Goal: Task Accomplishment & Management: Use online tool/utility

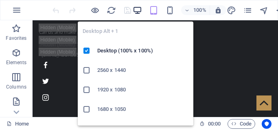
click at [136, 12] on icon "button" at bounding box center [137, 10] width 9 height 9
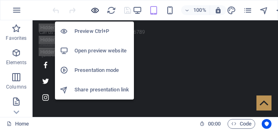
click at [95, 11] on icon "button" at bounding box center [94, 10] width 9 height 9
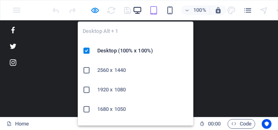
click at [135, 11] on icon "button" at bounding box center [137, 10] width 9 height 9
click at [107, 71] on h6 "2560 x 1440" at bounding box center [142, 71] width 91 height 10
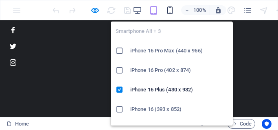
click at [166, 12] on icon "button" at bounding box center [169, 10] width 9 height 9
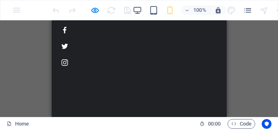
click at [237, 35] on div "Drag here to replace the existing content. Press “Ctrl” if you want to create a…" at bounding box center [139, 68] width 278 height 97
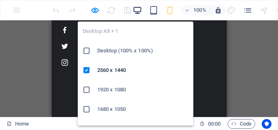
click at [135, 8] on icon "button" at bounding box center [137, 10] width 9 height 9
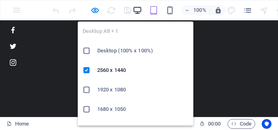
click at [134, 8] on icon "button" at bounding box center [137, 10] width 9 height 9
drag, startPoint x: 112, startPoint y: 48, endPoint x: 112, endPoint y: 28, distance: 20.3
click at [112, 48] on h6 "Desktop (100% x 100%)" at bounding box center [142, 51] width 91 height 10
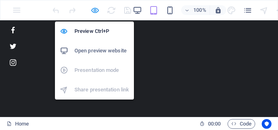
click at [96, 8] on icon "button" at bounding box center [94, 10] width 9 height 9
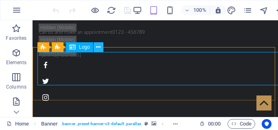
click at [98, 47] on icon at bounding box center [98, 47] width 4 height 9
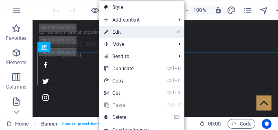
click at [122, 35] on link "⏎ Edit" at bounding box center [126, 32] width 55 height 12
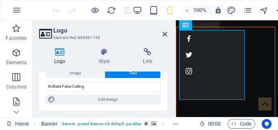
scroll to position [50, 0]
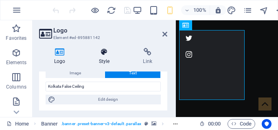
click at [102, 57] on h4 "Style" at bounding box center [106, 56] width 44 height 17
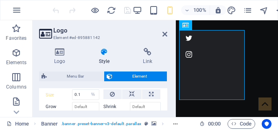
scroll to position [23, 0]
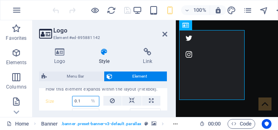
click at [84, 104] on input "0.1" at bounding box center [85, 101] width 26 height 10
click at [93, 101] on select "Default auto px % 1/1 1/2 1/3 1/4 1/5 1/6 1/7 1/8 1/9 1/10" at bounding box center [92, 101] width 11 height 10
select select "nl5735ta2co"
click at [87, 96] on select "Default auto px % 1/1 1/2 1/3 1/4 1/5 1/6 1/7 1/8 1/9 1/10" at bounding box center [92, 101] width 11 height 10
select select "DISABLED_OPTION_VALUE"
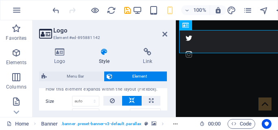
click at [146, 25] on header "Logo Element #ed-895881142" at bounding box center [103, 30] width 128 height 21
click at [265, 11] on icon "navigator" at bounding box center [263, 10] width 9 height 9
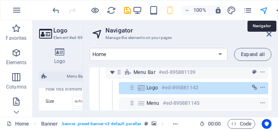
scroll to position [35, 0]
click at [265, 9] on icon "navigator" at bounding box center [263, 10] width 9 height 9
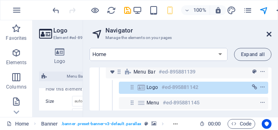
click at [267, 35] on icon at bounding box center [269, 34] width 5 height 7
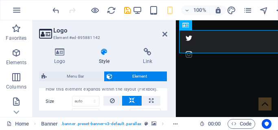
click at [162, 35] on header "Logo Element #ed-895881142" at bounding box center [103, 30] width 128 height 21
click at [164, 33] on icon at bounding box center [164, 34] width 5 height 7
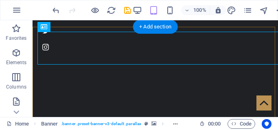
scroll to position [20, 0]
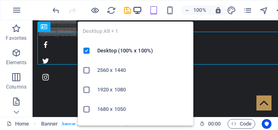
click at [136, 11] on icon "button" at bounding box center [137, 10] width 9 height 9
click at [137, 11] on icon "button" at bounding box center [137, 10] width 9 height 9
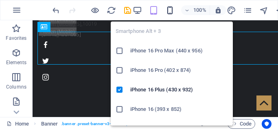
click at [170, 10] on icon "button" at bounding box center [169, 10] width 9 height 9
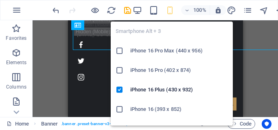
scroll to position [35, 0]
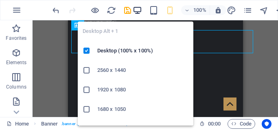
click at [138, 8] on icon "button" at bounding box center [137, 10] width 9 height 9
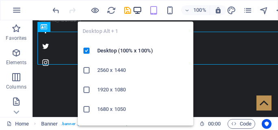
scroll to position [20, 0]
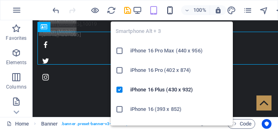
click at [167, 6] on icon "button" at bounding box center [169, 10] width 9 height 9
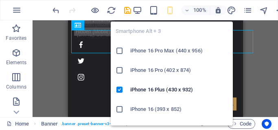
scroll to position [35, 0]
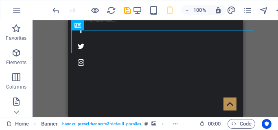
click at [265, 41] on div "H1 Banner Banner Container Container Text Info Bar Container Logo Banner Menu B…" at bounding box center [155, 68] width 245 height 97
drag, startPoint x: 254, startPoint y: 42, endPoint x: 250, endPoint y: 42, distance: 4.1
click at [250, 42] on div "H1 Banner Banner Container Container Text Info Bar Container Logo Banner Menu B…" at bounding box center [155, 68] width 245 height 97
click at [249, 39] on div "H1 Banner Banner Container Container Text Info Bar Container Logo Banner Menu B…" at bounding box center [155, 68] width 245 height 97
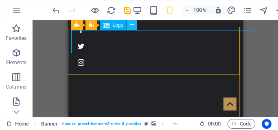
click at [130, 23] on icon at bounding box center [132, 25] width 4 height 9
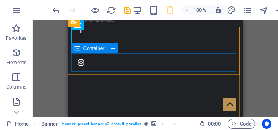
click at [93, 51] on div "Container" at bounding box center [89, 49] width 37 height 10
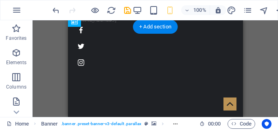
drag, startPoint x: 119, startPoint y: 44, endPoint x: 105, endPoint y: 40, distance: 14.4
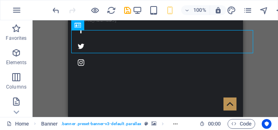
click at [253, 31] on div "H1 Banner Container Container Text Info Bar Container Menu Bar Banner Logo Bann…" at bounding box center [155, 68] width 245 height 97
drag, startPoint x: 252, startPoint y: 31, endPoint x: 248, endPoint y: 34, distance: 5.3
click at [248, 34] on div "H1 Banner Container Container Text Info Bar Container Menu Bar Banner Logo Bann…" at bounding box center [155, 68] width 245 height 97
drag, startPoint x: 253, startPoint y: 29, endPoint x: 244, endPoint y: 32, distance: 9.5
click at [244, 32] on div "H1 Banner Container Container Text Info Bar Container Menu Bar Banner Logo Bann…" at bounding box center [155, 68] width 245 height 97
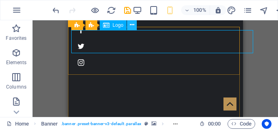
click at [130, 24] on icon at bounding box center [132, 25] width 4 height 9
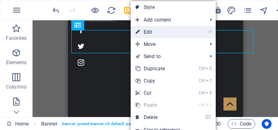
click at [157, 33] on link "⏎ Edit" at bounding box center [158, 32] width 55 height 12
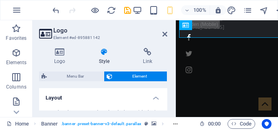
scroll to position [50, 0]
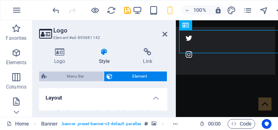
click at [86, 78] on span "Menu Bar" at bounding box center [75, 77] width 52 height 10
select select "rem"
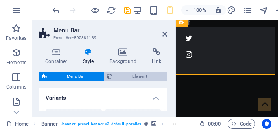
click at [116, 74] on span "Element" at bounding box center [140, 77] width 50 height 10
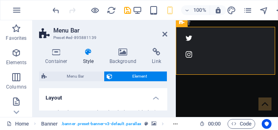
click at [116, 74] on span "Element" at bounding box center [140, 77] width 50 height 10
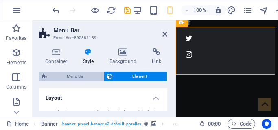
click at [74, 74] on span "Menu Bar" at bounding box center [75, 77] width 52 height 10
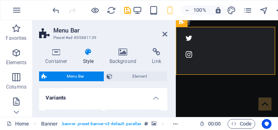
click at [161, 33] on h2 "Menu Bar" at bounding box center [110, 30] width 114 height 7
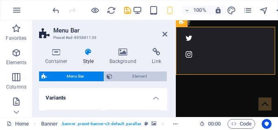
click at [137, 78] on span "Element" at bounding box center [140, 77] width 50 height 10
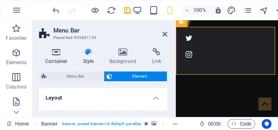
click at [63, 56] on h4 "Container" at bounding box center [58, 56] width 38 height 17
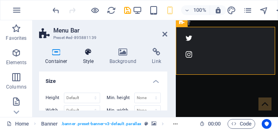
click at [87, 58] on h4 "Style" at bounding box center [90, 56] width 26 height 17
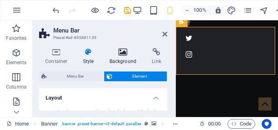
click at [129, 57] on h4 "Background" at bounding box center [124, 56] width 43 height 17
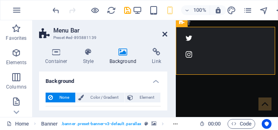
click at [167, 33] on icon at bounding box center [164, 34] width 5 height 7
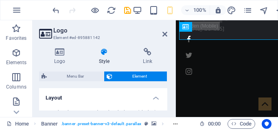
scroll to position [49, 0]
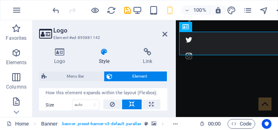
scroll to position [20, 0]
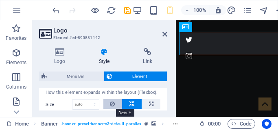
click at [110, 101] on icon at bounding box center [112, 104] width 5 height 10
click at [111, 104] on icon at bounding box center [112, 104] width 5 height 10
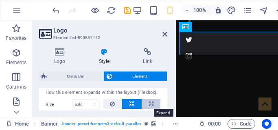
click at [149, 102] on icon at bounding box center [151, 104] width 4 height 10
type input "100"
select select "%"
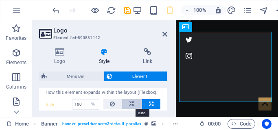
click at [134, 103] on button at bounding box center [132, 104] width 20 height 10
select select "DISABLED_OPTION_VALUE"
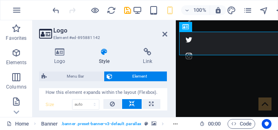
click at [166, 92] on div "Logo Style Link Logo Image Text Drag files here, click to choose files or selec…" at bounding box center [103, 80] width 141 height 76
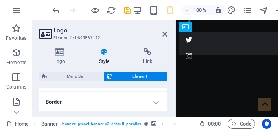
scroll to position [172, 0]
click at [155, 102] on h4 "Border" at bounding box center [103, 102] width 128 height 20
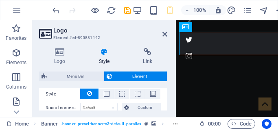
scroll to position [157, 0]
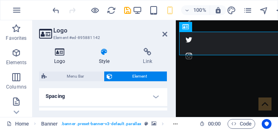
click at [68, 59] on h4 "Logo" at bounding box center [61, 56] width 45 height 17
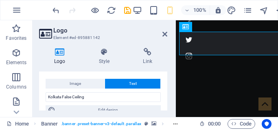
scroll to position [24, 0]
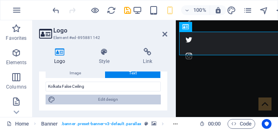
click at [119, 97] on span "Edit design" at bounding box center [108, 100] width 101 height 10
select select "rem"
select select "300"
select select "px"
select select "rem"
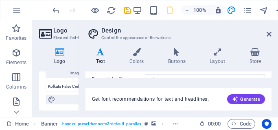
scroll to position [0, 0]
click at [249, 101] on span "Generate" at bounding box center [246, 99] width 28 height 7
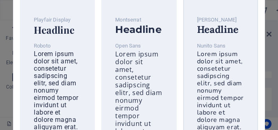
click at [244, 53] on div "Lora Headline Nunito Sans Lorem ipsum dolor sit amet, consetetur sadipscing eli…" at bounding box center [220, 73] width 60 height 129
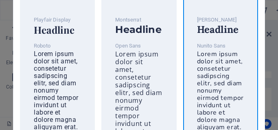
drag, startPoint x: 244, startPoint y: 53, endPoint x: 258, endPoint y: 31, distance: 25.6
click at [258, 31] on div "Playfair Display Headline Roboto Lorem ipsum dolor sit amet, consetetur sadipsc…" at bounding box center [138, 67] width 251 height 147
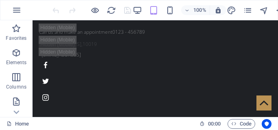
drag, startPoint x: 277, startPoint y: 28, endPoint x: 309, endPoint y: 37, distance: 33.9
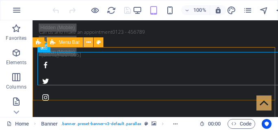
click at [91, 40] on button at bounding box center [88, 42] width 10 height 10
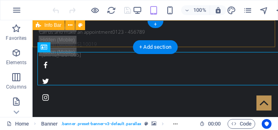
click at [267, 47] on div "Call us and make an appointment 0123 - 456789 [STREET_ADDRESS] [EMAIL_ADDRESS]" at bounding box center [155, 63] width 245 height 87
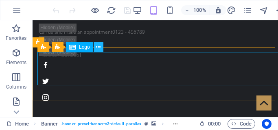
click at [97, 47] on icon at bounding box center [98, 47] width 4 height 9
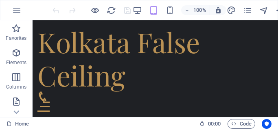
scroll to position [431, 0]
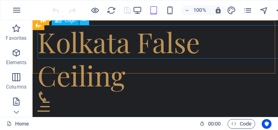
click at [83, 21] on icon at bounding box center [84, 20] width 4 height 9
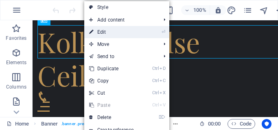
click at [103, 31] on link "⏎ Edit" at bounding box center [111, 32] width 55 height 12
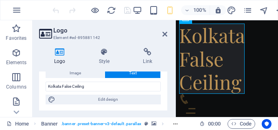
scroll to position [9, 0]
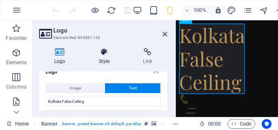
click at [110, 57] on h4 "Style" at bounding box center [106, 56] width 44 height 17
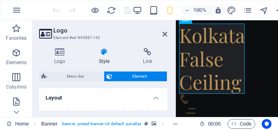
click at [106, 57] on h4 "Style" at bounding box center [106, 56] width 44 height 17
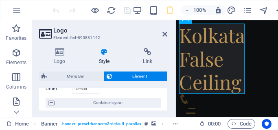
drag, startPoint x: 120, startPoint y: 24, endPoint x: 118, endPoint y: 12, distance: 11.6
click at [118, 20] on section "Favorites Elements Columns Content Boxes Accordion Tables Features Images Slide…" at bounding box center [139, 68] width 278 height 97
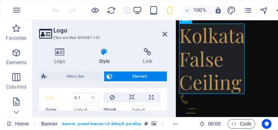
scroll to position [30, 0]
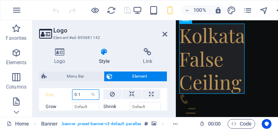
click at [84, 93] on input "0.1" at bounding box center [85, 95] width 26 height 10
click at [91, 93] on select "Default auto px % 1/1 1/2 1/3 1/4 1/5 1/6 1/7 1/8 1/9 1/10" at bounding box center [92, 95] width 11 height 10
select select "1/2"
click at [87, 90] on select "Default auto px % 1/1 1/2 1/3 1/4 1/5 1/6 1/7 1/8 1/9 1/10" at bounding box center [92, 95] width 11 height 10
type input "50"
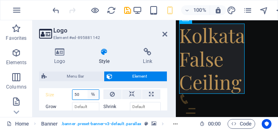
click at [93, 93] on select "Default auto px % 1/1 1/2 1/3 1/4 1/5 1/6 1/7 1/8 1/9 1/10" at bounding box center [92, 95] width 11 height 10
select select "1/10"
click at [87, 90] on select "Default auto px % 1/1 1/2 1/3 1/4 1/5 1/6 1/7 1/8 1/9 1/10" at bounding box center [92, 95] width 11 height 10
type input "10"
select select "%"
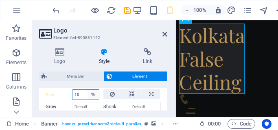
click at [92, 94] on select "Default auto px % 1/1 1/2 1/3 1/4 1/5 1/6 1/7 1/8 1/9 1/10" at bounding box center [92, 95] width 11 height 10
click at [87, 90] on select "Default auto px % 1/1 1/2 1/3 1/4 1/5 1/6 1/7 1/8 1/9 1/10" at bounding box center [92, 95] width 11 height 10
click at [92, 6] on icon "button" at bounding box center [94, 10] width 9 height 9
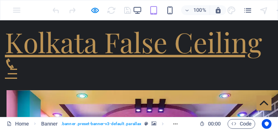
click at [104, 34] on h1 "Kolkata False Ceiling" at bounding box center [139, 41] width 268 height 33
click at [111, 39] on h1 "Kolkata False Ceiling" at bounding box center [139, 41] width 268 height 33
click at [108, 40] on h1 "Kolkata False Ceiling" at bounding box center [139, 41] width 268 height 33
click at [145, 47] on h1 "Kolkata False Ceiling" at bounding box center [139, 41] width 268 height 33
click at [145, 46] on h1 "Kolkata False Ceiling" at bounding box center [139, 41] width 268 height 33
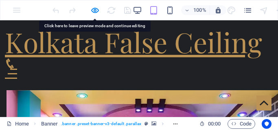
click at [143, 45] on h1 "Kolkata False Ceiling" at bounding box center [139, 41] width 268 height 33
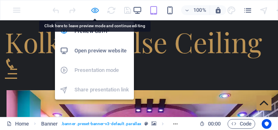
click at [95, 9] on icon "button" at bounding box center [94, 10] width 9 height 9
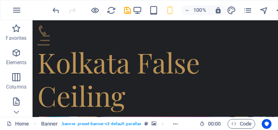
scroll to position [463, 0]
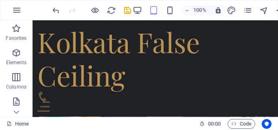
drag, startPoint x: 212, startPoint y: 66, endPoint x: 183, endPoint y: 40, distance: 39.2
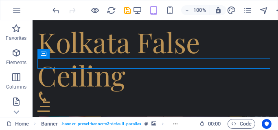
click at [202, 38] on div "Kolkata False Ceiling" at bounding box center [155, 58] width 236 height 66
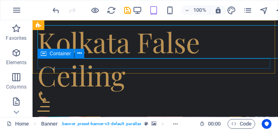
click at [166, 92] on div at bounding box center [155, 102] width 236 height 20
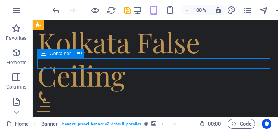
click at [166, 92] on div at bounding box center [155, 102] width 236 height 20
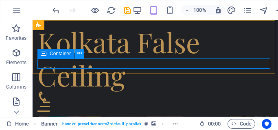
click at [81, 54] on icon at bounding box center [79, 53] width 4 height 9
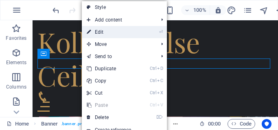
click at [103, 34] on link "⏎ Edit" at bounding box center [109, 32] width 55 height 12
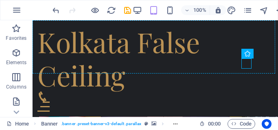
drag, startPoint x: 93, startPoint y: 55, endPoint x: 202, endPoint y: 55, distance: 108.7
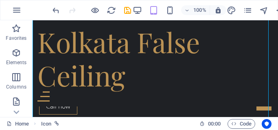
scroll to position [363, 0]
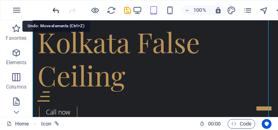
click at [57, 9] on icon "undo" at bounding box center [55, 10] width 9 height 9
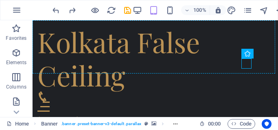
drag, startPoint x: 247, startPoint y: 61, endPoint x: 232, endPoint y: 66, distance: 16.0
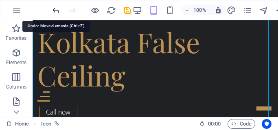
click at [54, 10] on icon "undo" at bounding box center [55, 10] width 9 height 9
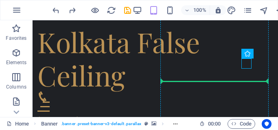
drag, startPoint x: 246, startPoint y: 60, endPoint x: 234, endPoint y: 70, distance: 14.7
click at [234, 70] on div "Kolkata False Ceiling Home About us Service Pricing Gallery Contact" at bounding box center [155, 68] width 245 height 96
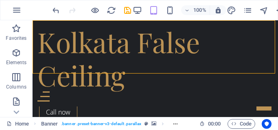
click at [235, 70] on div "Kolkata False Ceiling Home About us Service Pricing Gallery Contact" at bounding box center [155, 63] width 245 height 86
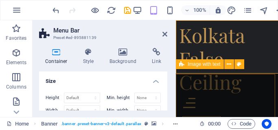
click at [163, 33] on header "Menu Bar Preset #ed-895881139" at bounding box center [103, 30] width 128 height 21
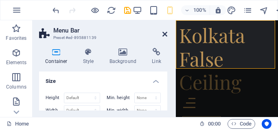
click at [165, 33] on icon at bounding box center [164, 34] width 5 height 7
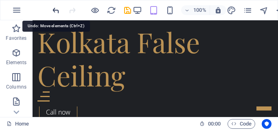
click at [52, 11] on icon "undo" at bounding box center [55, 10] width 9 height 9
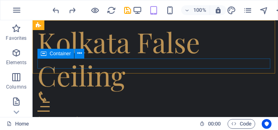
click at [44, 52] on icon at bounding box center [44, 54] width 6 height 10
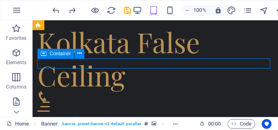
click at [45, 54] on icon at bounding box center [44, 54] width 6 height 10
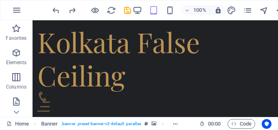
drag, startPoint x: 77, startPoint y: 74, endPoint x: 74, endPoint y: 63, distance: 11.0
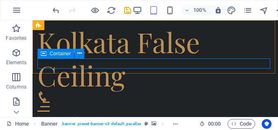
click at [74, 92] on div at bounding box center [155, 102] width 236 height 20
click at [79, 56] on icon at bounding box center [79, 53] width 4 height 9
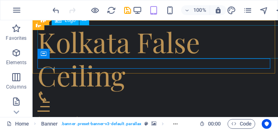
click at [64, 41] on div "Kolkata False Ceiling" at bounding box center [155, 58] width 236 height 66
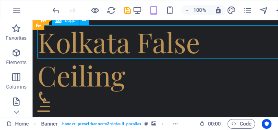
drag, startPoint x: 65, startPoint y: 41, endPoint x: 63, endPoint y: 46, distance: 5.0
click at [62, 48] on div "Kolkata False Ceiling" at bounding box center [155, 58] width 236 height 66
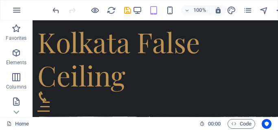
scroll to position [518, 0]
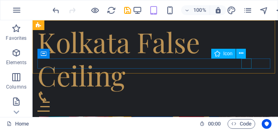
click at [247, 92] on figure at bounding box center [151, 97] width 229 height 10
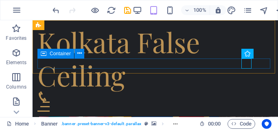
click at [256, 92] on div at bounding box center [155, 102] width 236 height 20
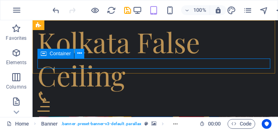
click at [79, 52] on icon at bounding box center [79, 53] width 4 height 9
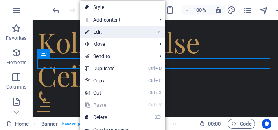
click at [128, 28] on link "⏎ Edit" at bounding box center [107, 32] width 55 height 12
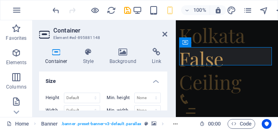
scroll to position [15, 0]
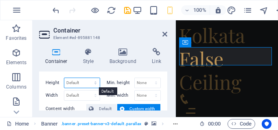
click at [78, 85] on select "Default px rem % vh vw" at bounding box center [81, 83] width 35 height 10
click at [78, 84] on select "Default px rem % vh vw" at bounding box center [81, 83] width 35 height 10
select select "px"
click at [87, 78] on select "Default px rem % vh vw" at bounding box center [81, 83] width 35 height 10
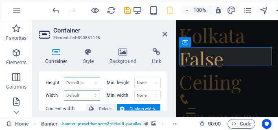
type input "45"
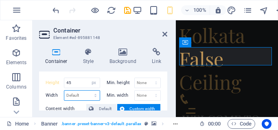
click at [72, 95] on select "Default px rem % em vh vw" at bounding box center [81, 96] width 35 height 10
select select "rem"
click at [87, 91] on select "Default px rem % em vh vw" at bounding box center [81, 96] width 35 height 10
type input "14.25"
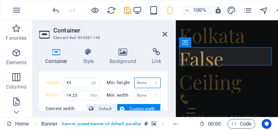
click at [147, 80] on select "None px rem % vh vw" at bounding box center [148, 83] width 26 height 10
select select "px"
click at [147, 78] on select "None px rem % vh vw" at bounding box center [148, 83] width 26 height 10
type input "0"
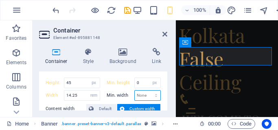
click at [147, 96] on select "None px rem % vh vw" at bounding box center [148, 96] width 26 height 10
select select "vw"
click at [147, 91] on select "None px rem % vh vw" at bounding box center [148, 96] width 26 height 10
type input "0"
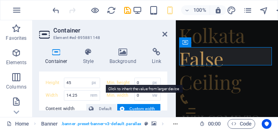
click at [125, 83] on label "Min. height" at bounding box center [121, 83] width 28 height 4
select select "DISABLED_OPTION_VALUE"
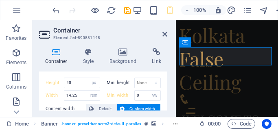
click at [125, 83] on label "Min. height" at bounding box center [121, 83] width 28 height 4
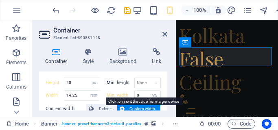
click at [126, 96] on label "Min. width" at bounding box center [121, 95] width 28 height 4
select select "DISABLED_OPTION_VALUE"
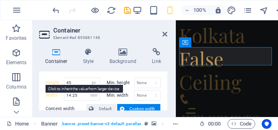
click at [52, 81] on label "Height" at bounding box center [55, 83] width 18 height 4
select select "DISABLED_OPTION_VALUE"
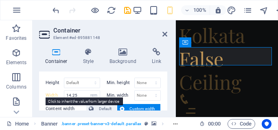
click at [54, 96] on label "Width" at bounding box center [55, 95] width 18 height 4
select select "DISABLED_OPTION_VALUE"
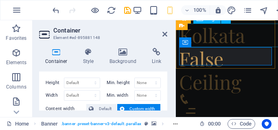
click at [199, 35] on div "Kolkata False Ceiling" at bounding box center [227, 59] width 96 height 70
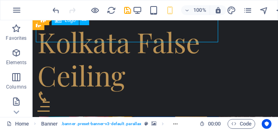
scroll to position [518, 0]
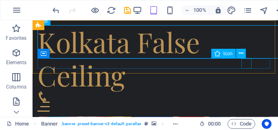
click at [247, 92] on figure at bounding box center [151, 97] width 229 height 10
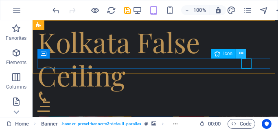
click at [241, 53] on icon at bounding box center [241, 53] width 4 height 9
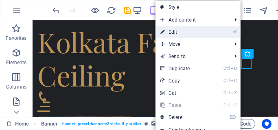
drag, startPoint x: 193, startPoint y: 36, endPoint x: 17, endPoint y: 16, distance: 177.0
click at [193, 36] on link "⏎ Edit" at bounding box center [182, 32] width 55 height 12
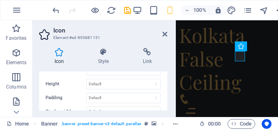
scroll to position [198, 0]
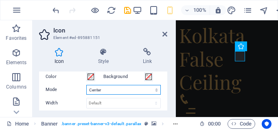
click at [106, 92] on select "Scale Left Center Right" at bounding box center [123, 90] width 74 height 10
click at [86, 85] on select "Scale Left Center Right" at bounding box center [123, 90] width 74 height 10
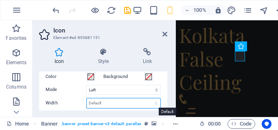
click at [105, 105] on select "Default auto px rem % em vh vw" at bounding box center [124, 103] width 74 height 10
click at [100, 103] on select "Default auto px rem % em vh vw" at bounding box center [124, 103] width 74 height 10
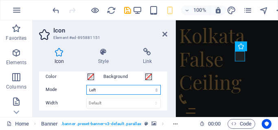
click at [117, 88] on select "Scale Left Center Right" at bounding box center [123, 90] width 74 height 10
click at [86, 85] on select "Scale Left Center Right" at bounding box center [123, 90] width 74 height 10
click at [109, 92] on select "Scale Left Center Right" at bounding box center [123, 90] width 74 height 10
click at [86, 85] on select "Scale Left Center Right" at bounding box center [123, 90] width 74 height 10
click at [107, 91] on select "Scale Left Center Right" at bounding box center [123, 90] width 74 height 10
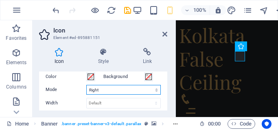
select select "xMinYMid"
click at [86, 85] on select "Scale Left Center Right" at bounding box center [123, 90] width 74 height 10
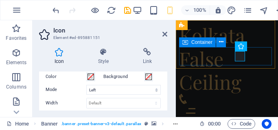
click at [196, 94] on div at bounding box center [227, 108] width 96 height 28
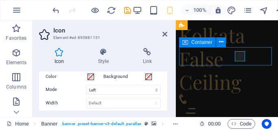
scroll to position [518, 0]
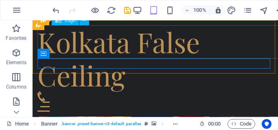
click at [201, 45] on div "Kolkata False Ceiling" at bounding box center [155, 58] width 236 height 66
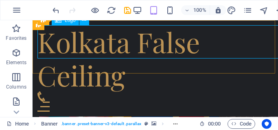
click at [87, 31] on div "Kolkata False Ceiling" at bounding box center [155, 58] width 236 height 66
click at [83, 22] on icon at bounding box center [84, 20] width 4 height 9
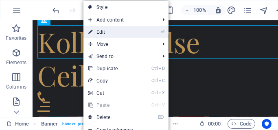
click at [105, 35] on link "⏎ Edit" at bounding box center [110, 32] width 55 height 12
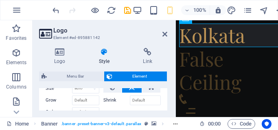
scroll to position [30, 0]
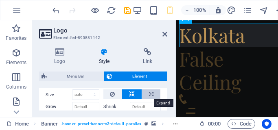
click at [146, 95] on button at bounding box center [151, 95] width 18 height 10
type input "100"
select select "%"
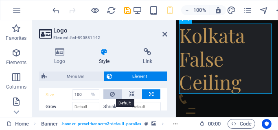
click at [110, 97] on icon at bounding box center [112, 95] width 5 height 10
select select "DISABLED_OPTION_VALUE"
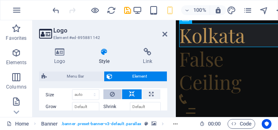
scroll to position [513, 0]
click at [110, 97] on icon at bounding box center [112, 95] width 5 height 10
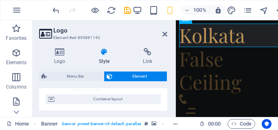
scroll to position [66, 0]
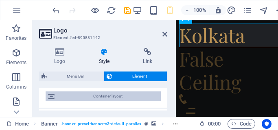
click at [130, 98] on span "Container layout" at bounding box center [107, 97] width 101 height 10
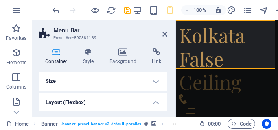
click at [149, 83] on h4 "Size" at bounding box center [103, 82] width 128 height 20
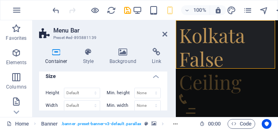
scroll to position [6, 0]
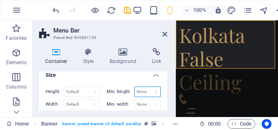
click at [140, 91] on select "None px rem % vh vw" at bounding box center [148, 92] width 26 height 10
select select "px"
click at [147, 87] on select "None px rem % vh vw" at bounding box center [148, 92] width 26 height 10
click at [143, 88] on input "0" at bounding box center [148, 92] width 26 height 10
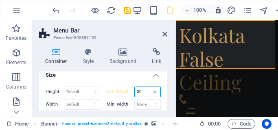
click at [145, 91] on input "50" at bounding box center [148, 92] width 26 height 10
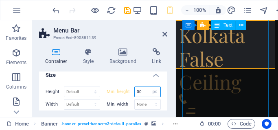
type input "50"
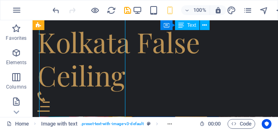
scroll to position [518, 0]
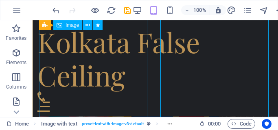
click at [98, 77] on figure at bounding box center [155, 114] width 232 height 164
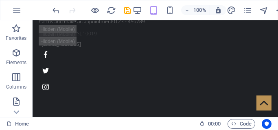
scroll to position [27, 0]
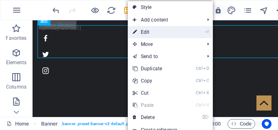
click at [167, 31] on link "⏎ Edit" at bounding box center [155, 32] width 55 height 12
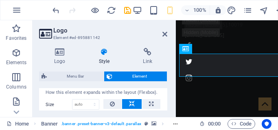
scroll to position [30, 0]
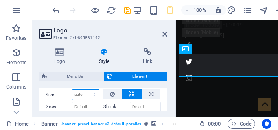
click at [91, 96] on select "Default auto px % 1/1 1/2 1/3 1/4 1/5 1/6 1/7 1/8 1/9 1/10" at bounding box center [85, 95] width 26 height 10
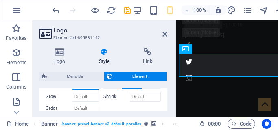
scroll to position [43, 0]
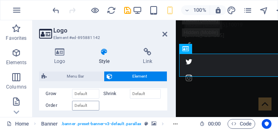
drag, startPoint x: 94, startPoint y: 99, endPoint x: 89, endPoint y: 108, distance: 10.0
click at [89, 108] on div "Order" at bounding box center [75, 105] width 58 height 12
click at [89, 108] on input "Order" at bounding box center [85, 106] width 27 height 10
type input "1"
click at [87, 93] on input "Grow" at bounding box center [85, 94] width 27 height 10
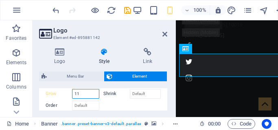
type input "1"
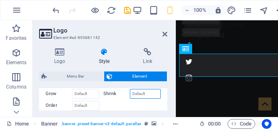
click at [150, 96] on input "Shrink" at bounding box center [145, 94] width 31 height 10
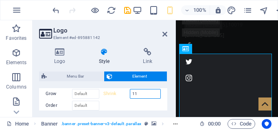
type input "1"
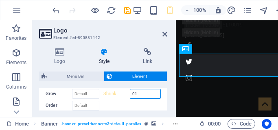
type input "1"
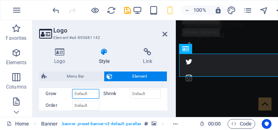
click at [89, 94] on input "Grow" at bounding box center [85, 94] width 27 height 10
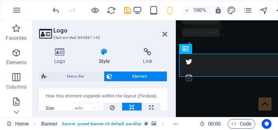
scroll to position [23, 0]
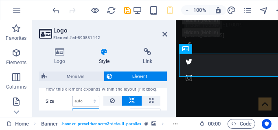
type input "1"
click at [88, 102] on select "Default auto px % 1/1 1/2 1/3 1/4 1/5 1/6 1/7 1/8 1/9 1/10" at bounding box center [85, 101] width 26 height 10
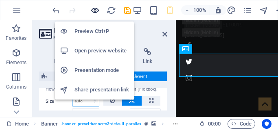
select select "px"
click at [86, 96] on select "Default auto px % 1/1 1/2 1/3 1/4 1/5 1/6 1/7 1/8 1/9 1/10" at bounding box center [85, 101] width 26 height 10
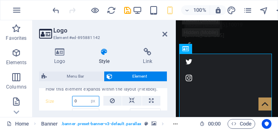
click at [76, 103] on input "0" at bounding box center [85, 101] width 26 height 10
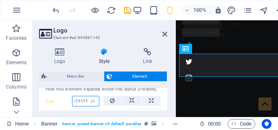
scroll to position [0, 6]
type input "11111111"
click at [82, 103] on select "Default auto px % 1/1 1/2 1/3 1/4 1/5 1/6 1/7 1/8 1/9 1/10" at bounding box center [85, 101] width 26 height 10
select select "1/10"
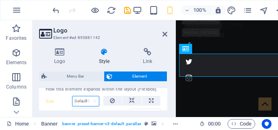
click at [86, 96] on select "Default auto px % 1/1 1/2 1/3 1/4 1/5 1/6 1/7 1/8 1/9 1/10" at bounding box center [85, 101] width 26 height 10
type input "10"
select select "%"
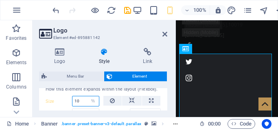
click at [76, 104] on input "10" at bounding box center [85, 101] width 26 height 10
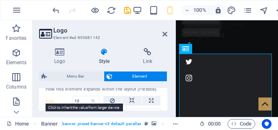
click at [48, 101] on label "Size" at bounding box center [59, 101] width 26 height 4
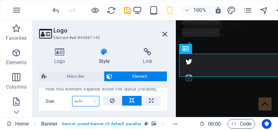
click at [79, 103] on select "Default auto px % 1/1 1/2 1/3 1/4 1/5 1/6 1/7 1/8 1/9 1/10" at bounding box center [85, 101] width 26 height 10
select select "1/1"
click at [86, 96] on select "Default auto px % 1/1 1/2 1/3 1/4 1/5 1/6 1/7 1/8 1/9 1/10" at bounding box center [85, 101] width 26 height 10
type input "100"
select select "%"
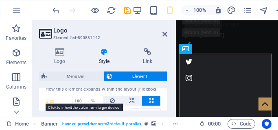
click at [53, 103] on label "Size" at bounding box center [59, 101] width 26 height 4
select select "DISABLED_OPTION_VALUE"
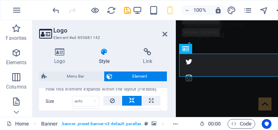
click at [47, 101] on label "Size" at bounding box center [59, 101] width 26 height 4
click at [81, 100] on select "Default auto px % 1/1 1/2 1/3 1/4 1/5 1/6 1/7 1/8 1/9 1/10" at bounding box center [85, 101] width 26 height 10
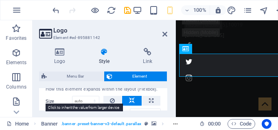
click at [52, 99] on label "Size" at bounding box center [59, 101] width 26 height 4
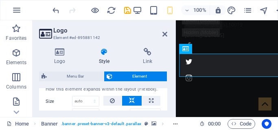
click at [166, 89] on div "Layout How this element expands within the layout (Flexbox). Size Default auto …" at bounding box center [103, 99] width 128 height 22
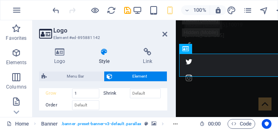
scroll to position [119, 0]
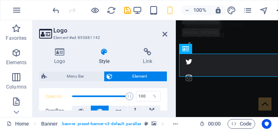
drag, startPoint x: 166, startPoint y: 90, endPoint x: 170, endPoint y: 99, distance: 10.4
click at [170, 99] on div "Logo Style Link Logo Image Text Drag files here, click to choose files or selec…" at bounding box center [103, 80] width 141 height 76
drag, startPoint x: 170, startPoint y: 100, endPoint x: 167, endPoint y: 96, distance: 4.4
click at [167, 96] on div "Logo Style Link Logo Image Text Drag files here, click to choose files or selec…" at bounding box center [103, 80] width 141 height 76
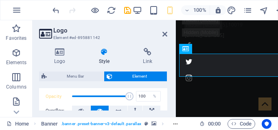
drag, startPoint x: 164, startPoint y: 96, endPoint x: 164, endPoint y: 101, distance: 4.5
click at [164, 101] on div "Visible Opacity 100 % Overflow" at bounding box center [103, 97] width 128 height 52
drag, startPoint x: 167, startPoint y: 97, endPoint x: 167, endPoint y: 103, distance: 5.7
click at [167, 103] on div "Logo Style Link Logo Image Text Drag files here, click to choose files or selec…" at bounding box center [103, 80] width 141 height 76
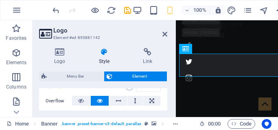
scroll to position [132, 0]
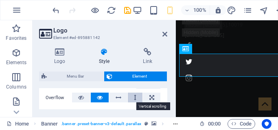
click at [132, 97] on button at bounding box center [135, 98] width 15 height 10
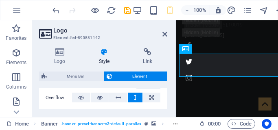
click at [132, 97] on button at bounding box center [135, 98] width 15 height 10
click at [146, 96] on button at bounding box center [151, 98] width 17 height 10
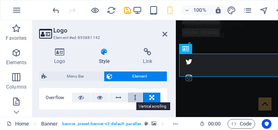
click at [136, 97] on button at bounding box center [135, 98] width 15 height 10
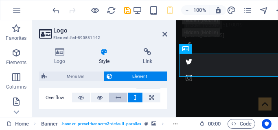
click at [114, 98] on button at bounding box center [118, 98] width 18 height 10
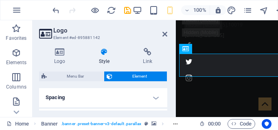
scroll to position [162, 0]
click at [155, 90] on h4 "Spacing" at bounding box center [103, 91] width 128 height 20
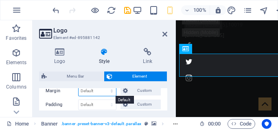
scroll to position [177, 0]
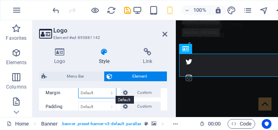
click at [105, 92] on select "Default auto px % rem vw vh Custom" at bounding box center [97, 93] width 37 height 10
select select "px"
click at [104, 88] on select "Default auto px % rem vw vh Custom" at bounding box center [97, 93] width 37 height 10
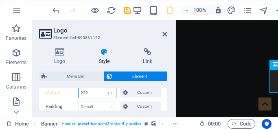
scroll to position [114, 0]
type input "2"
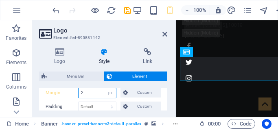
scroll to position [24, 0]
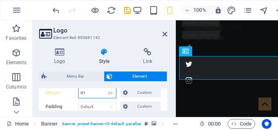
type input "1"
drag, startPoint x: 94, startPoint y: 94, endPoint x: 76, endPoint y: 106, distance: 22.2
click at [76, 106] on div "Margin Default auto px % rem vw vh Custom Custom 1 auto px % rem vw vh 1 auto p…" at bounding box center [103, 99] width 128 height 37
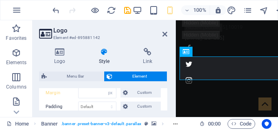
click at [61, 105] on label "Padding" at bounding box center [62, 107] width 33 height 10
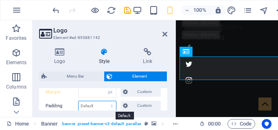
click at [99, 107] on select "Default px rem % vh vw Custom" at bounding box center [97, 106] width 37 height 10
select select "rem"
click at [104, 101] on select "Default px rem % vh vw Custom" at bounding box center [97, 106] width 37 height 10
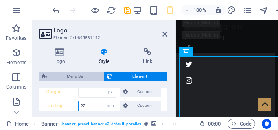
type input "2"
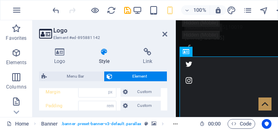
click at [66, 116] on div "Logo Style Link Logo Image Text Drag files here, click to choose files or selec…" at bounding box center [103, 80] width 141 height 76
click at [57, 104] on label "Padding" at bounding box center [62, 106] width 33 height 10
select select "DISABLED_OPTION_VALUE"
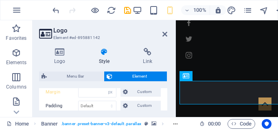
scroll to position [0, 0]
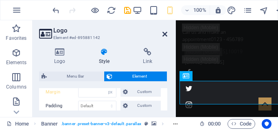
click at [164, 34] on icon at bounding box center [164, 34] width 5 height 7
drag, startPoint x: 340, startPoint y: 55, endPoint x: 308, endPoint y: 34, distance: 38.4
click at [278, 34] on div "Call us and make an appointment 0123 - 456789 [STREET_ADDRESS] [EMAIL_ADDRESS]" at bounding box center [227, 67] width 102 height 94
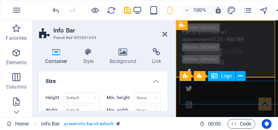
select select "px"
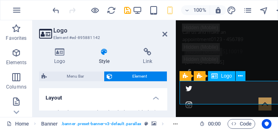
type input "1"
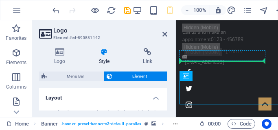
drag, startPoint x: 237, startPoint y: 87, endPoint x: 233, endPoint y: 59, distance: 28.4
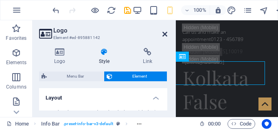
click at [164, 33] on icon at bounding box center [164, 34] width 5 height 7
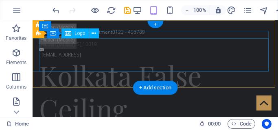
click at [218, 59] on div "Kolkata False Ceiling" at bounding box center [152, 92] width 226 height 66
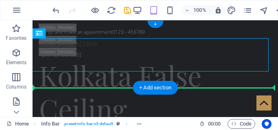
drag, startPoint x: 218, startPoint y: 52, endPoint x: 206, endPoint y: 81, distance: 31.2
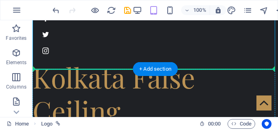
scroll to position [65, 0]
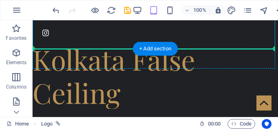
drag, startPoint x: 219, startPoint y: 41, endPoint x: 144, endPoint y: 62, distance: 77.8
drag, startPoint x: 92, startPoint y: 38, endPoint x: 97, endPoint y: 61, distance: 23.6
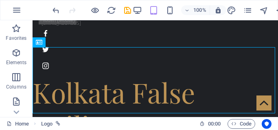
scroll to position [0, 0]
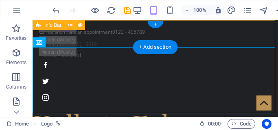
click at [204, 35] on div "Call us and make an appointment 0123 - 456789 [STREET_ADDRESS] [EMAIL_ADDRESS]" at bounding box center [155, 63] width 245 height 87
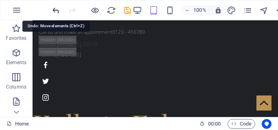
click at [54, 9] on icon "undo" at bounding box center [55, 10] width 9 height 9
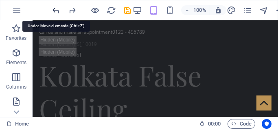
click at [54, 9] on icon "undo" at bounding box center [55, 10] width 9 height 9
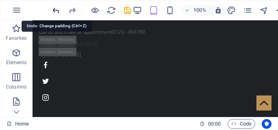
click at [54, 9] on icon "undo" at bounding box center [55, 10] width 9 height 9
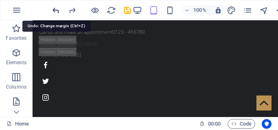
click at [54, 9] on icon "undo" at bounding box center [55, 10] width 9 height 9
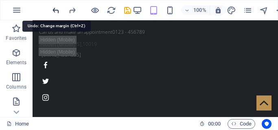
click at [55, 9] on icon "undo" at bounding box center [55, 10] width 9 height 9
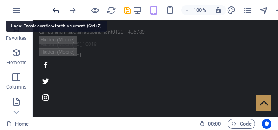
click at [55, 9] on icon "undo" at bounding box center [55, 10] width 9 height 9
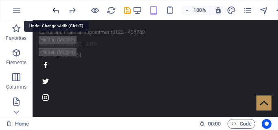
click at [55, 9] on icon "undo" at bounding box center [55, 10] width 9 height 9
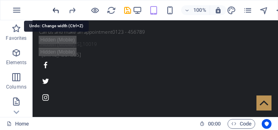
click at [55, 9] on icon "undo" at bounding box center [55, 10] width 9 height 9
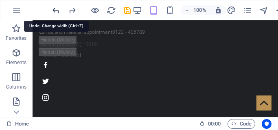
click at [55, 9] on icon "undo" at bounding box center [55, 10] width 9 height 9
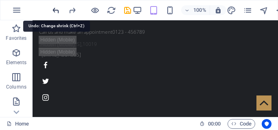
click at [55, 9] on icon "undo" at bounding box center [55, 10] width 9 height 9
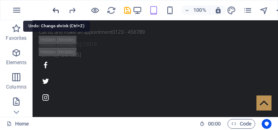
click at [55, 9] on icon "undo" at bounding box center [55, 10] width 9 height 9
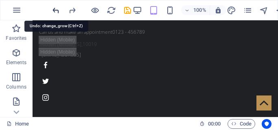
click at [55, 9] on icon "undo" at bounding box center [55, 10] width 9 height 9
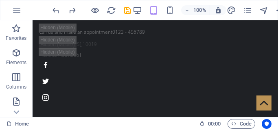
scroll to position [5, 0]
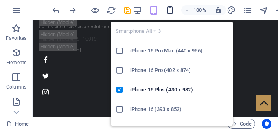
click at [168, 11] on icon "button" at bounding box center [169, 10] width 9 height 9
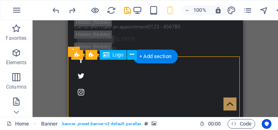
drag, startPoint x: 177, startPoint y: 69, endPoint x: 162, endPoint y: 66, distance: 15.0
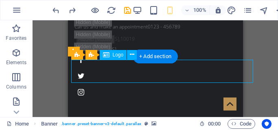
drag, startPoint x: 123, startPoint y: 60, endPoint x: 113, endPoint y: 74, distance: 16.9
drag, startPoint x: 113, startPoint y: 74, endPoint x: 28, endPoint y: 3, distance: 110.6
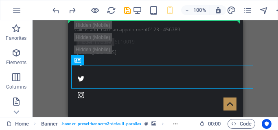
scroll to position [0, 0]
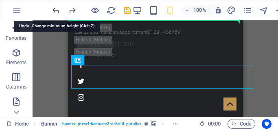
click at [55, 11] on icon "undo" at bounding box center [55, 10] width 9 height 9
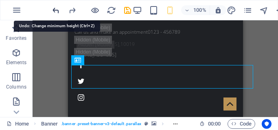
click at [55, 11] on icon "undo" at bounding box center [55, 10] width 9 height 9
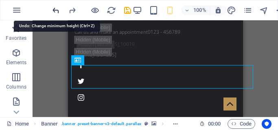
click at [55, 11] on icon "undo" at bounding box center [55, 10] width 9 height 9
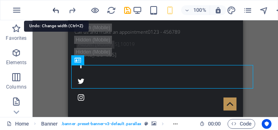
click at [55, 11] on icon "undo" at bounding box center [55, 10] width 9 height 9
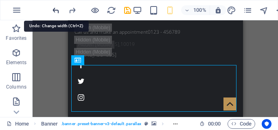
click at [55, 11] on icon "undo" at bounding box center [55, 10] width 9 height 9
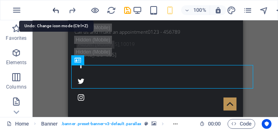
click at [55, 11] on icon "undo" at bounding box center [55, 10] width 9 height 9
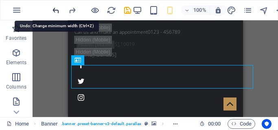
click at [55, 11] on icon "undo" at bounding box center [55, 10] width 9 height 9
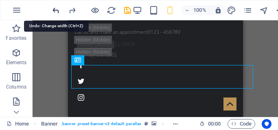
click at [55, 11] on icon "undo" at bounding box center [55, 10] width 9 height 9
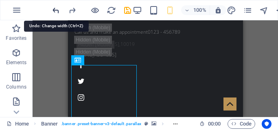
click at [55, 11] on icon "undo" at bounding box center [55, 10] width 9 height 9
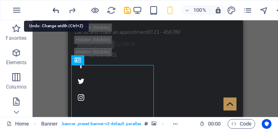
click at [55, 11] on icon "undo" at bounding box center [55, 10] width 9 height 9
click at [55, 11] on div at bounding box center [91, 10] width 81 height 13
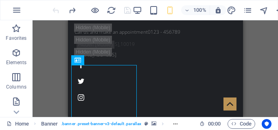
click at [55, 11] on div at bounding box center [91, 10] width 81 height 13
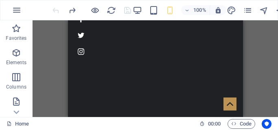
scroll to position [37, 0]
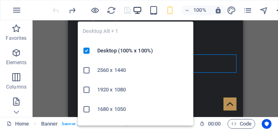
click at [140, 11] on icon "button" at bounding box center [137, 10] width 9 height 9
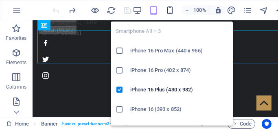
click at [171, 11] on icon "button" at bounding box center [169, 10] width 9 height 9
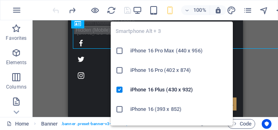
scroll to position [37, 0]
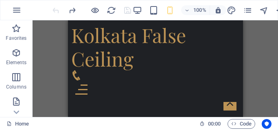
scroll to position [918, 0]
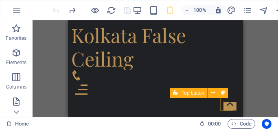
click at [223, 101] on figure at bounding box center [229, 104] width 13 height 13
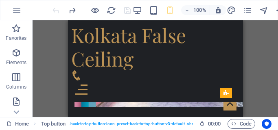
scroll to position [624, 0]
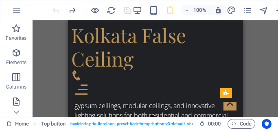
click at [245, 38] on div "H1 Banner Container Logo Banner Menu Bar Info Bar Container Text Container Soci…" at bounding box center [155, 68] width 245 height 97
click at [276, 9] on icon "text_generator" at bounding box center [280, 10] width 9 height 9
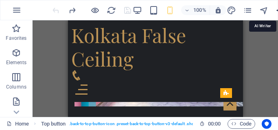
select select "English"
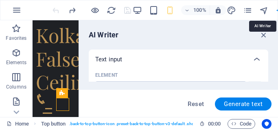
scroll to position [1339, 0]
click at [258, 58] on icon at bounding box center [257, 60] width 10 height 10
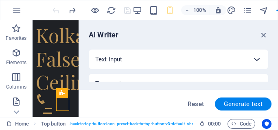
click at [254, 59] on icon at bounding box center [257, 60] width 10 height 10
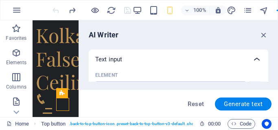
click at [254, 59] on icon at bounding box center [257, 60] width 10 height 10
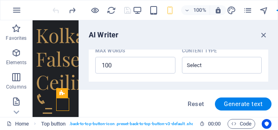
scroll to position [44, 0]
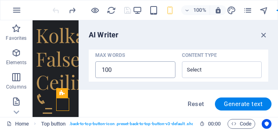
click at [133, 70] on input "100" at bounding box center [135, 70] width 80 height 16
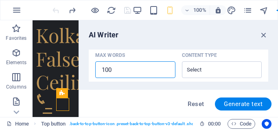
type textarea "x"
type input "99"
type textarea "x"
type input "99"
click at [164, 73] on input "99" at bounding box center [135, 70] width 80 height 16
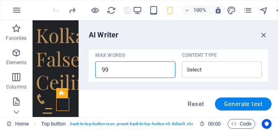
type textarea "x"
type input "98"
type textarea "x"
type input "98"
click at [164, 73] on input "98" at bounding box center [135, 70] width 80 height 16
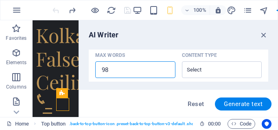
type textarea "x"
type input "97"
type textarea "x"
type input "97"
click at [164, 73] on input "97" at bounding box center [135, 70] width 80 height 16
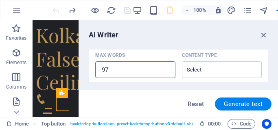
type textarea "x"
type input "96"
type textarea "x"
type input "95"
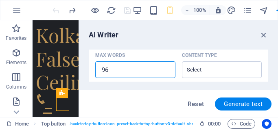
type textarea "x"
type input "94"
type textarea "x"
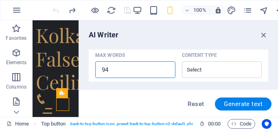
type input "93"
type textarea "x"
type input "92"
type textarea "x"
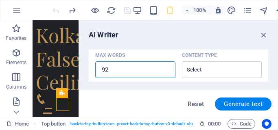
type textarea "x"
type input "91"
type textarea "x"
type input "90"
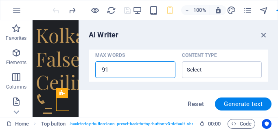
type textarea "x"
type input "89"
type textarea "x"
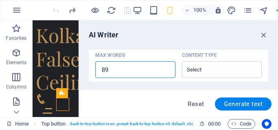
type input "88"
type textarea "x"
type input "87"
type textarea "x"
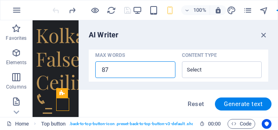
type textarea "x"
type input "86"
type textarea "x"
type input "85"
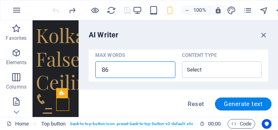
type textarea "x"
type input "84"
type textarea "x"
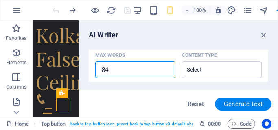
type input "83"
type textarea "x"
type input "82"
type textarea "x"
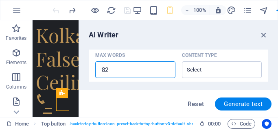
type textarea "x"
type input "81"
type textarea "x"
type input "80"
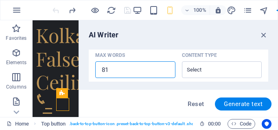
type textarea "x"
type input "79"
type textarea "x"
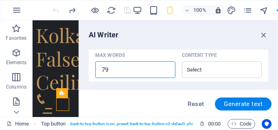
type input "78"
type textarea "x"
type input "77"
type textarea "x"
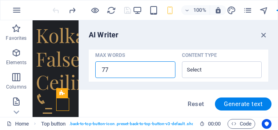
type textarea "x"
type input "76"
type textarea "x"
type input "75"
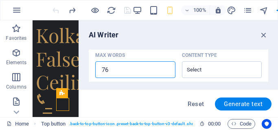
type textarea "x"
type input "74"
type textarea "x"
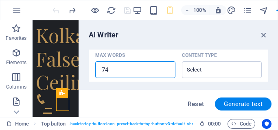
type input "73"
type textarea "x"
type input "72"
type textarea "x"
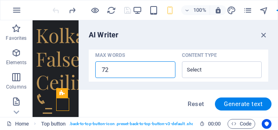
type textarea "x"
type input "71"
type textarea "x"
type input "70"
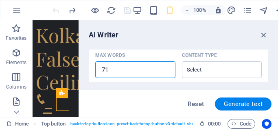
type textarea "x"
type input "69"
type textarea "x"
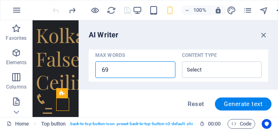
type input "68"
type textarea "x"
type input "67"
type textarea "x"
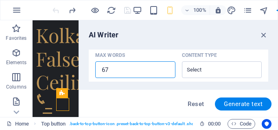
type textarea "x"
type input "66"
type textarea "x"
type input "65"
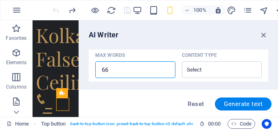
type textarea "x"
type input "64"
type textarea "x"
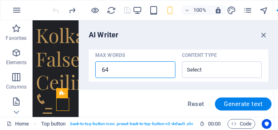
type input "63"
type textarea "x"
type input "62"
type textarea "x"
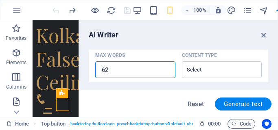
type textarea "x"
type input "61"
type textarea "x"
type input "60"
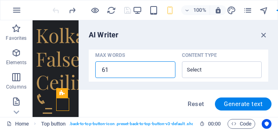
type textarea "x"
type input "59"
type textarea "x"
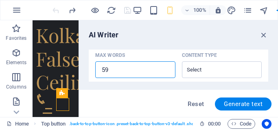
type input "58"
type textarea "x"
type input "57"
type textarea "x"
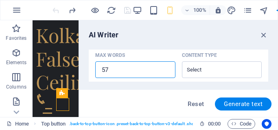
type textarea "x"
type input "56"
type textarea "x"
type input "55"
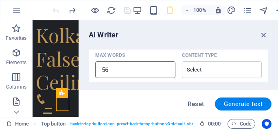
type textarea "x"
type input "54"
click at [164, 73] on input "33" at bounding box center [135, 70] width 80 height 16
click at [164, 73] on input "32" at bounding box center [135, 70] width 80 height 16
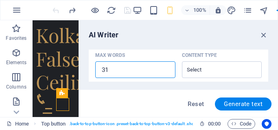
click at [164, 73] on input "31" at bounding box center [135, 70] width 80 height 16
click at [166, 68] on input "105" at bounding box center [135, 70] width 80 height 16
click at [165, 68] on input "106" at bounding box center [135, 70] width 80 height 16
click at [165, 71] on input "105" at bounding box center [135, 70] width 80 height 16
click at [165, 71] on input "104" at bounding box center [135, 70] width 80 height 16
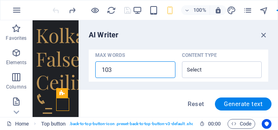
click at [165, 71] on input "103" at bounding box center [135, 70] width 80 height 16
click at [165, 71] on input "102" at bounding box center [135, 70] width 80 height 16
click at [165, 71] on input "101" at bounding box center [135, 70] width 80 height 16
click at [165, 71] on input "100" at bounding box center [135, 70] width 80 height 16
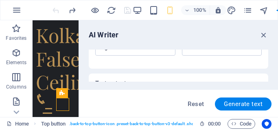
scroll to position [92, 0]
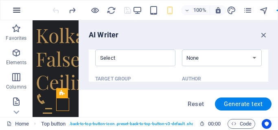
click at [13, 7] on icon "button" at bounding box center [17, 10] width 10 height 10
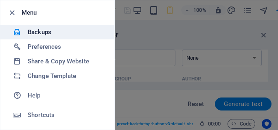
click at [33, 37] on li "Backups" at bounding box center [57, 32] width 114 height 15
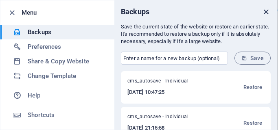
click at [264, 11] on icon "close" at bounding box center [265, 11] width 9 height 9
click at [264, 11] on div at bounding box center [139, 65] width 278 height 130
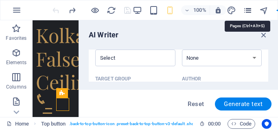
click at [245, 11] on icon "pages" at bounding box center [247, 10] width 9 height 9
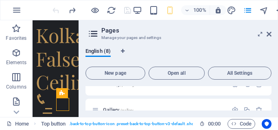
scroll to position [97, 0]
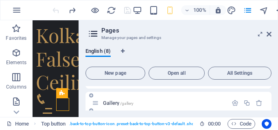
click at [189, 108] on div "Gallery /gallery" at bounding box center [178, 103] width 186 height 22
click at [176, 105] on p "Gallery /gallery" at bounding box center [164, 103] width 122 height 5
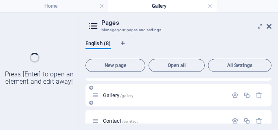
scroll to position [0, 0]
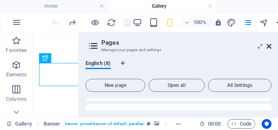
click at [269, 45] on icon at bounding box center [269, 46] width 5 height 7
click at [79, 45] on div "Drag here to replace the existing content. Press “Ctrl” if you want to create a…" at bounding box center [56, 75] width 46 height 85
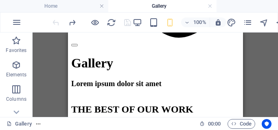
scroll to position [1664, 0]
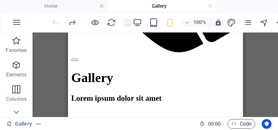
drag, startPoint x: 310, startPoint y: 74, endPoint x: 316, endPoint y: 115, distance: 41.6
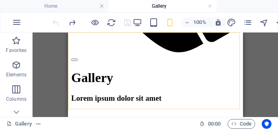
click at [227, 61] on div at bounding box center [155, 57] width 168 height 7
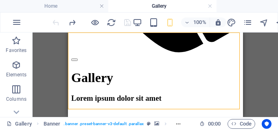
click at [227, 61] on div at bounding box center [155, 57] width 168 height 7
click at [225, 61] on div at bounding box center [155, 57] width 168 height 7
click at [224, 61] on div at bounding box center [155, 57] width 168 height 7
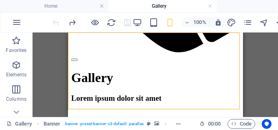
click at [254, 74] on div "Drag here to replace the existing content. Press “Ctrl” if you want to create a…" at bounding box center [155, 75] width 245 height 85
click at [224, 61] on div at bounding box center [155, 57] width 168 height 7
click at [258, 57] on div "Drag here to replace the existing content. Press “Ctrl” if you want to create a…" at bounding box center [155, 75] width 245 height 85
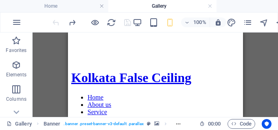
scroll to position [1355, 0]
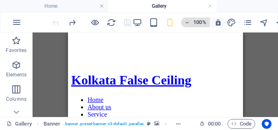
click at [199, 23] on h6 "100%" at bounding box center [199, 22] width 13 height 10
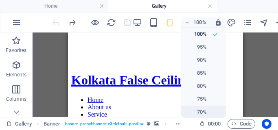
click at [196, 114] on h6 "70%" at bounding box center [196, 112] width 21 height 10
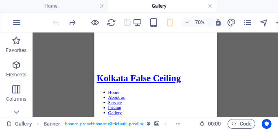
scroll to position [84, 0]
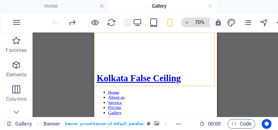
click at [187, 24] on icon "button" at bounding box center [187, 22] width 6 height 5
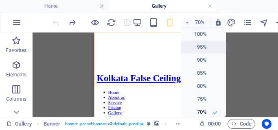
click at [191, 45] on h6 "95%" at bounding box center [196, 47] width 21 height 10
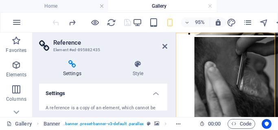
scroll to position [1016, 0]
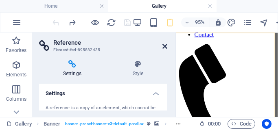
click at [165, 45] on icon at bounding box center [164, 46] width 5 height 7
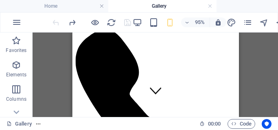
scroll to position [0, 0]
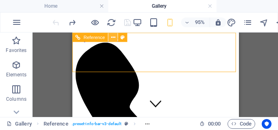
click at [113, 35] on icon at bounding box center [113, 37] width 4 height 8
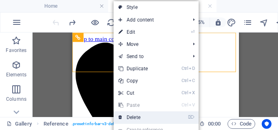
click at [148, 117] on link "⌦ Delete" at bounding box center [141, 118] width 55 height 12
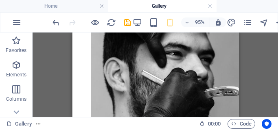
scroll to position [578, 0]
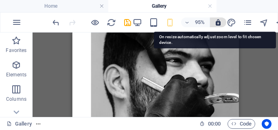
click at [218, 21] on icon "button" at bounding box center [217, 22] width 7 height 7
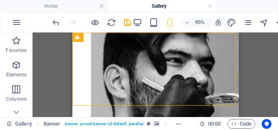
drag, startPoint x: 117, startPoint y: 89, endPoint x: 130, endPoint y: 83, distance: 14.4
drag, startPoint x: 72, startPoint y: 108, endPoint x: 79, endPoint y: 104, distance: 7.9
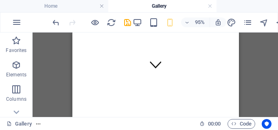
scroll to position [0, 0]
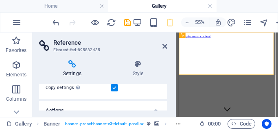
scroll to position [28, 0]
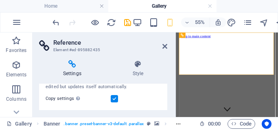
click at [115, 101] on label at bounding box center [114, 98] width 7 height 7
click at [0, 0] on input "Copy settings Use the same settings (flex, animation, position, style) as for t…" at bounding box center [0, 0] width 0 height 0
click at [166, 92] on div "Settings A reference is a copy of an element, which cannot be edited but update…" at bounding box center [103, 97] width 128 height 27
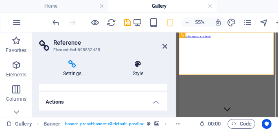
click at [141, 68] on icon at bounding box center [138, 64] width 59 height 8
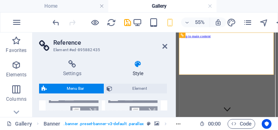
scroll to position [0, 0]
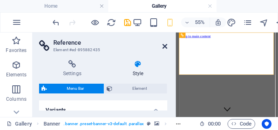
click at [165, 46] on icon at bounding box center [164, 46] width 5 height 7
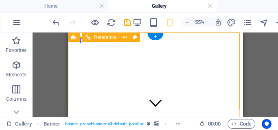
scroll to position [84, 0]
click at [120, 37] on button at bounding box center [125, 38] width 10 height 10
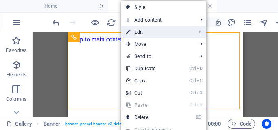
click at [138, 33] on link "⏎ Edit" at bounding box center [148, 32] width 55 height 12
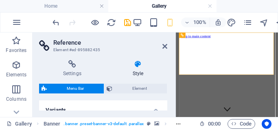
scroll to position [51, 0]
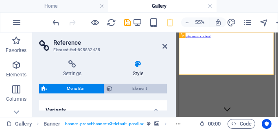
click at [139, 90] on span "Element" at bounding box center [140, 89] width 50 height 10
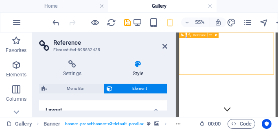
click at [167, 105] on div "Settings Style Settings A reference is a copy of an element, which cannot be ed…" at bounding box center [103, 85] width 141 height 63
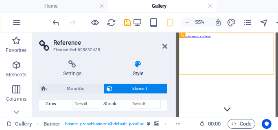
scroll to position [0, 0]
click at [163, 46] on icon at bounding box center [164, 46] width 5 height 7
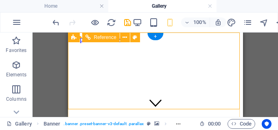
scroll to position [84, 0]
drag, startPoint x: 216, startPoint y: 42, endPoint x: 251, endPoint y: 58, distance: 38.4
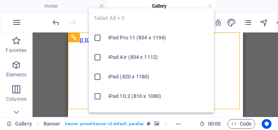
click at [126, 2] on div "Tablet Alt + 2 iPad Pro 11 (834 x 1194) iPad Air (834 x 1112) iPad (820 x 1180)…" at bounding box center [151, 57] width 125 height 111
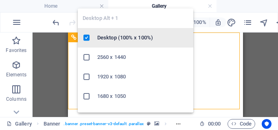
click at [122, 42] on h6 "Desktop (100% x 100%)" at bounding box center [142, 38] width 91 height 10
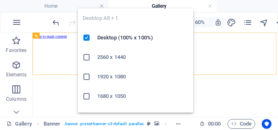
click at [105, 57] on h6 "2560 x 1440" at bounding box center [142, 57] width 91 height 10
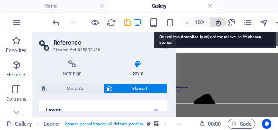
click at [216, 22] on icon "button" at bounding box center [217, 22] width 7 height 7
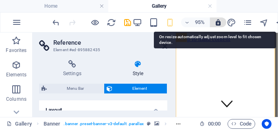
click at [216, 22] on icon "button" at bounding box center [217, 22] width 7 height 7
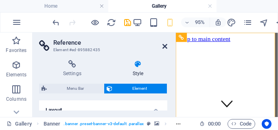
click at [165, 48] on icon at bounding box center [164, 46] width 5 height 7
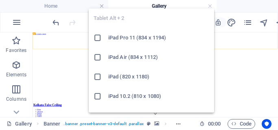
click at [140, 43] on li "iPad Pro 11 (834 x 1194)" at bounding box center [151, 38] width 125 height 20
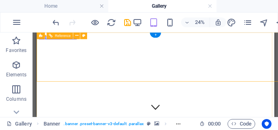
scroll to position [60, 0]
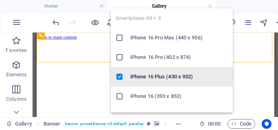
click at [161, 78] on h6 "iPhone 16 Plus (430 x 932)" at bounding box center [179, 77] width 98 height 10
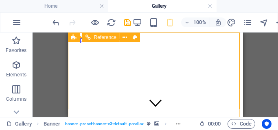
click at [107, 39] on span "Reference" at bounding box center [105, 37] width 22 height 5
click at [84, 39] on span "Banner" at bounding box center [88, 37] width 16 height 5
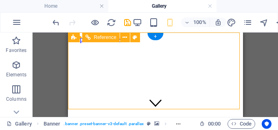
click at [125, 38] on icon at bounding box center [124, 37] width 4 height 9
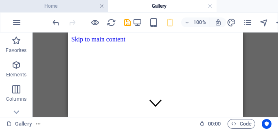
click at [103, 4] on link at bounding box center [101, 6] width 5 height 8
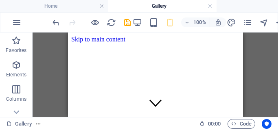
click at [101, 16] on div at bounding box center [91, 22] width 81 height 13
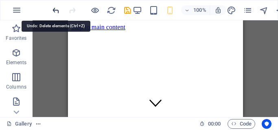
click at [56, 8] on icon "undo" at bounding box center [55, 10] width 9 height 9
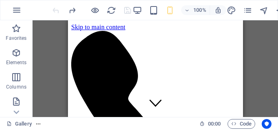
click at [57, 8] on div at bounding box center [91, 10] width 81 height 13
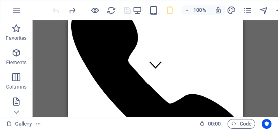
scroll to position [0, 0]
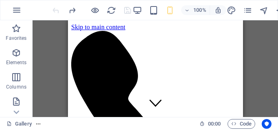
drag, startPoint x: 240, startPoint y: 26, endPoint x: 313, endPoint y: 46, distance: 76.3
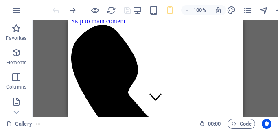
scroll to position [32, 0]
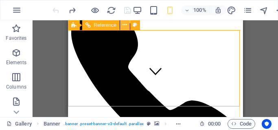
click at [124, 23] on icon at bounding box center [124, 25] width 4 height 9
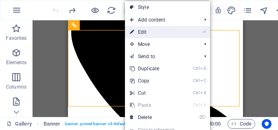
click at [138, 31] on link "⏎ Edit" at bounding box center [152, 32] width 55 height 12
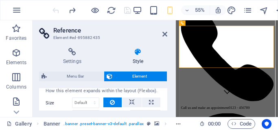
scroll to position [31, 0]
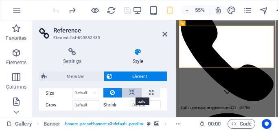
click at [133, 94] on icon at bounding box center [132, 93] width 6 height 10
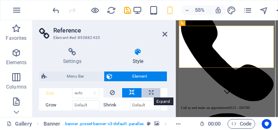
click at [151, 91] on icon at bounding box center [151, 93] width 4 height 10
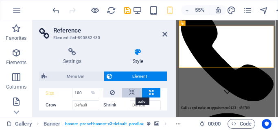
click at [129, 94] on icon at bounding box center [132, 93] width 6 height 10
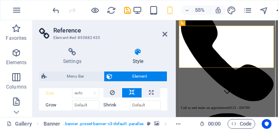
click at [129, 94] on icon at bounding box center [132, 93] width 6 height 10
click at [114, 92] on icon at bounding box center [112, 93] width 5 height 10
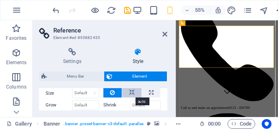
click at [133, 90] on button at bounding box center [132, 93] width 20 height 10
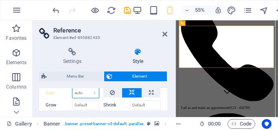
click at [82, 94] on select "Default auto px % 1/1 1/2 1/3 1/4 1/5 1/6 1/7 1/8 1/9 1/10" at bounding box center [85, 93] width 26 height 10
click at [72, 88] on select "Default auto px % 1/1 1/2 1/3 1/4 1/5 1/6 1/7 1/8 1/9 1/10" at bounding box center [85, 93] width 26 height 10
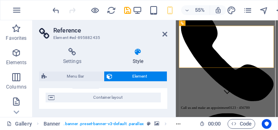
scroll to position [0, 0]
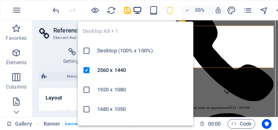
click at [139, 10] on icon "button" at bounding box center [137, 10] width 9 height 9
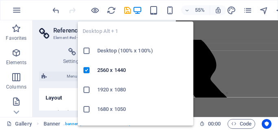
scroll to position [10, 0]
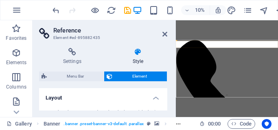
click at [199, 34] on div "Drag here to replace the existing content. Press “Ctrl” if you want to create a…" at bounding box center [227, 68] width 102 height 97
click at [166, 32] on icon at bounding box center [164, 34] width 5 height 7
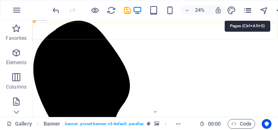
click at [248, 9] on icon "pages" at bounding box center [247, 10] width 9 height 9
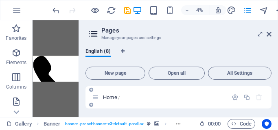
click at [162, 95] on p "Home /" at bounding box center [164, 97] width 122 height 5
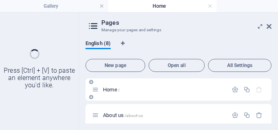
click at [162, 95] on div "Home /" at bounding box center [178, 90] width 186 height 22
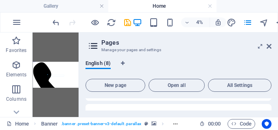
scroll to position [37, 0]
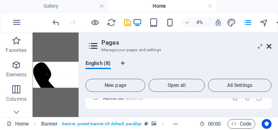
click at [270, 46] on icon at bounding box center [269, 46] width 5 height 7
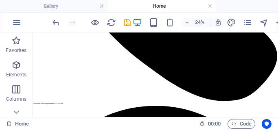
scroll to position [720, 0]
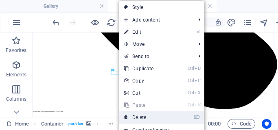
click at [144, 118] on link "⌦ Delete" at bounding box center [146, 118] width 55 height 12
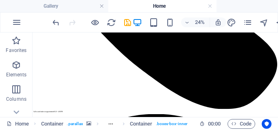
click at [144, 118] on div "Home Container . parallax Container . boxes-box-inner H4 00 : 00 Code" at bounding box center [139, 123] width 278 height 13
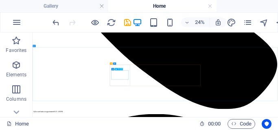
click at [121, 68] on button at bounding box center [121, 69] width 2 height 2
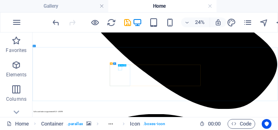
click at [125, 65] on icon at bounding box center [125, 66] width 1 height 2
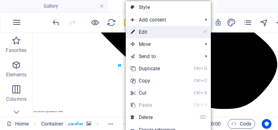
click at [143, 33] on link "⏎ Edit" at bounding box center [153, 32] width 55 height 12
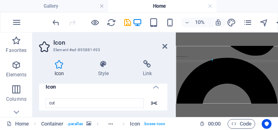
scroll to position [0, 0]
click at [100, 74] on h4 "Style" at bounding box center [105, 68] width 45 height 17
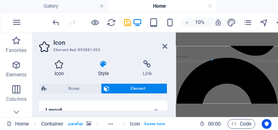
click at [50, 61] on icon at bounding box center [59, 64] width 40 height 8
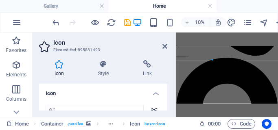
click at [57, 64] on icon at bounding box center [59, 64] width 40 height 8
click at [71, 53] on h3 "Element #ed-895881493" at bounding box center [102, 49] width 98 height 7
click at [81, 49] on h3 "Element #ed-895881493" at bounding box center [102, 49] width 98 height 7
click at [107, 73] on h4 "Style" at bounding box center [105, 68] width 45 height 17
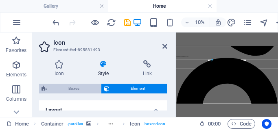
click at [77, 88] on span "Boxes" at bounding box center [73, 89] width 49 height 10
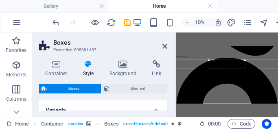
click at [212, 60] on div "Icon" at bounding box center [212, 59] width 2 height 1
click at [212, 60] on div "Icon" at bounding box center [213, 59] width 4 height 1
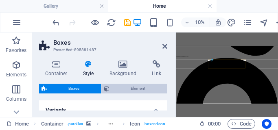
click at [134, 88] on span "Element" at bounding box center [138, 89] width 53 height 10
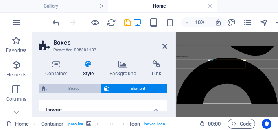
click at [87, 87] on span "Boxes" at bounding box center [73, 89] width 49 height 10
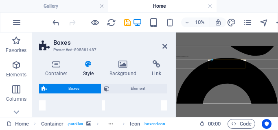
scroll to position [72, 0]
drag, startPoint x: 170, startPoint y: 92, endPoint x: 172, endPoint y: 107, distance: 15.2
click at [172, 107] on div "Container Style Background Link Size Height Default px rem % vh vw Min. height …" at bounding box center [103, 85] width 141 height 63
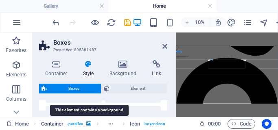
click at [90, 125] on icon "breadcrumb" at bounding box center [88, 124] width 5 height 4
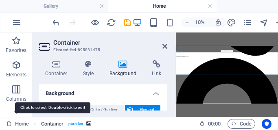
click at [58, 123] on span "Container" at bounding box center [52, 124] width 23 height 10
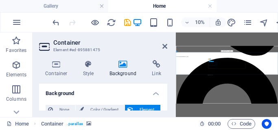
drag, startPoint x: 543, startPoint y: 232, endPoint x: 937, endPoint y: 181, distance: 397.3
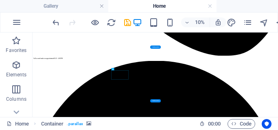
scroll to position [720, 0]
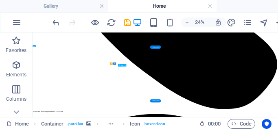
scroll to position [946, 0]
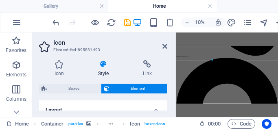
click at [138, 89] on span "Element" at bounding box center [138, 89] width 53 height 10
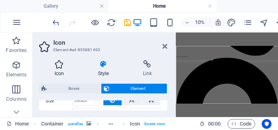
click at [60, 69] on h4 "Icon" at bounding box center [61, 68] width 44 height 17
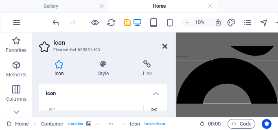
click at [163, 48] on icon at bounding box center [164, 46] width 5 height 7
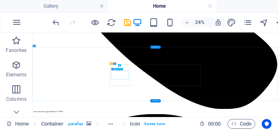
click at [121, 69] on button at bounding box center [121, 69] width 2 height 2
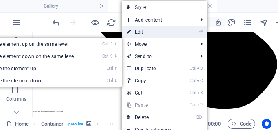
click at [135, 34] on link "⏎ Edit" at bounding box center [149, 32] width 55 height 12
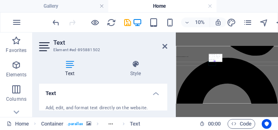
drag, startPoint x: 16, startPoint y: 70, endPoint x: 63, endPoint y: 68, distance: 46.8
click at [63, 68] on section "Favorites Elements Columns Content Boxes Accordion Tables Features Images Slide…" at bounding box center [139, 75] width 278 height 85
click at [63, 68] on h4 "Text" at bounding box center [71, 68] width 65 height 17
drag, startPoint x: 15, startPoint y: 66, endPoint x: 21, endPoint y: 66, distance: 5.7
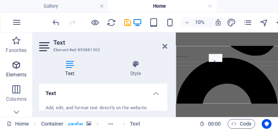
click at [15, 66] on icon "button" at bounding box center [16, 65] width 10 height 10
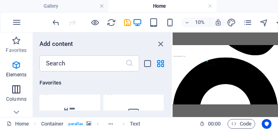
scroll to position [87, 0]
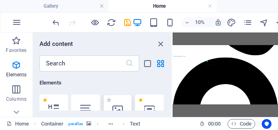
click at [118, 109] on icon at bounding box center [117, 109] width 11 height 11
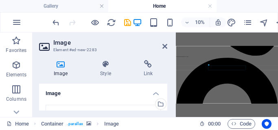
scroll to position [844, 0]
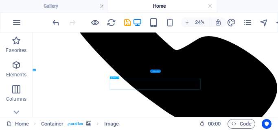
drag, startPoint x: 416, startPoint y: 257, endPoint x: 407, endPoint y: 249, distance: 12.1
click at [118, 77] on icon at bounding box center [117, 78] width 1 height 2
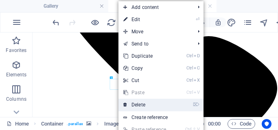
click at [139, 105] on link "⌦ Delete" at bounding box center [145, 105] width 55 height 12
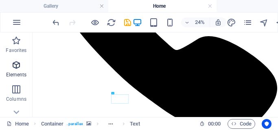
click at [16, 66] on icon "button" at bounding box center [16, 65] width 10 height 10
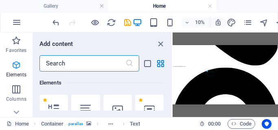
scroll to position [87, 0]
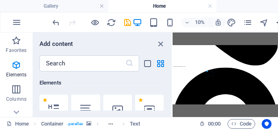
click at [115, 100] on div at bounding box center [117, 109] width 28 height 29
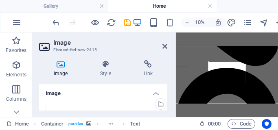
scroll to position [880, 0]
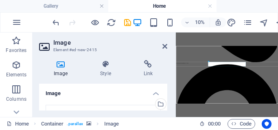
click at [153, 91] on h4 "Image" at bounding box center [103, 91] width 128 height 15
click at [153, 92] on h4 "Image" at bounding box center [103, 94] width 128 height 20
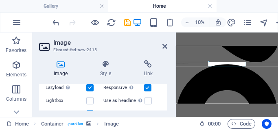
scroll to position [133, 0]
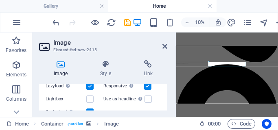
click at [144, 87] on label at bounding box center [147, 86] width 7 height 7
click at [0, 0] on input "Responsive Automatically load retina image and smartphone optimized sizes." at bounding box center [0, 0] width 0 height 0
click at [144, 87] on label at bounding box center [147, 86] width 7 height 7
click at [0, 0] on input "Responsive Automatically load retina image and smartphone optimized sizes." at bounding box center [0, 0] width 0 height 0
click at [145, 85] on label at bounding box center [147, 86] width 7 height 7
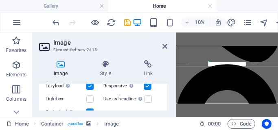
click at [0, 0] on input "Responsive Automatically load retina image and smartphone optimized sizes." at bounding box center [0, 0] width 0 height 0
click at [91, 85] on label at bounding box center [89, 86] width 7 height 7
click at [0, 0] on input "Lazyload Loading images after the page loads improves page speed." at bounding box center [0, 0] width 0 height 0
click at [89, 109] on label at bounding box center [89, 112] width 7 height 7
click at [0, 0] on input "Optimized Images are compressed to improve page speed." at bounding box center [0, 0] width 0 height 0
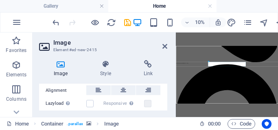
scroll to position [72, 0]
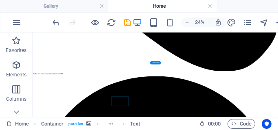
scroll to position [654, 0]
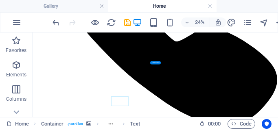
click at [118, 68] on icon at bounding box center [117, 69] width 1 height 2
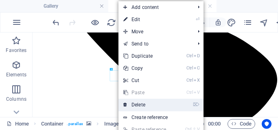
click at [133, 103] on link "⌦ Delete" at bounding box center [145, 105] width 55 height 12
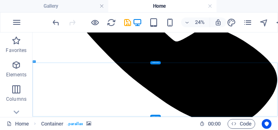
drag, startPoint x: 393, startPoint y: 282, endPoint x: 300, endPoint y: 269, distance: 93.3
drag, startPoint x: 390, startPoint y: 270, endPoint x: 397, endPoint y: 277, distance: 9.8
click at [118, 76] on button at bounding box center [118, 76] width 2 height 2
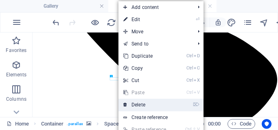
click at [134, 102] on link "⌦ Delete" at bounding box center [145, 105] width 55 height 12
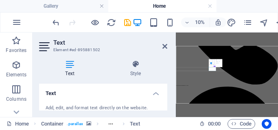
scroll to position [880, 0]
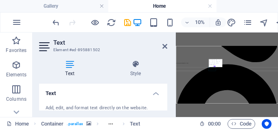
drag, startPoint x: 15, startPoint y: 68, endPoint x: 60, endPoint y: 54, distance: 46.9
click at [55, 55] on section "Favorites Elements Columns Content Boxes Accordion Tables Features Images Slide…" at bounding box center [139, 75] width 278 height 85
click at [59, 54] on div "Text Style Text Add, edit, and format text directly on the website. Default col…" at bounding box center [103, 85] width 141 height 63
click at [16, 39] on icon at bounding box center [17, 37] width 6 height 4
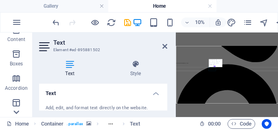
scroll to position [85, 0]
click at [16, 43] on icon at bounding box center [16, 37] width 11 height 11
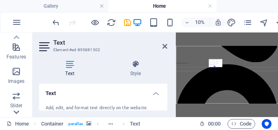
scroll to position [170, 0]
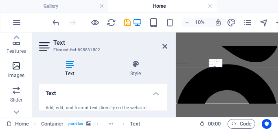
click at [16, 63] on icon "button" at bounding box center [16, 66] width 10 height 10
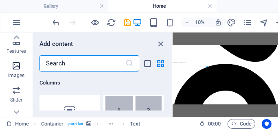
scroll to position [4127, 0]
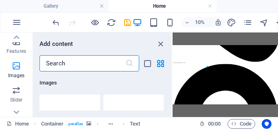
click at [23, 73] on p "Images" at bounding box center [16, 75] width 17 height 7
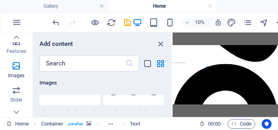
scroll to position [4593, 0]
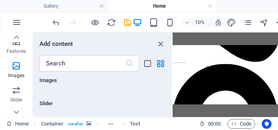
click at [59, 106] on h6 "Slider" at bounding box center [101, 104] width 124 height 10
click at [54, 85] on div "Images" at bounding box center [101, 80] width 124 height 23
click at [53, 80] on h6 "Images" at bounding box center [101, 81] width 124 height 10
drag, startPoint x: 53, startPoint y: 80, endPoint x: 133, endPoint y: 62, distance: 82.5
click at [52, 80] on h6 "Images" at bounding box center [101, 81] width 124 height 10
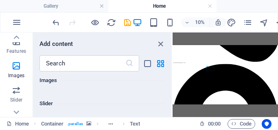
click at [49, 85] on h6 "Images" at bounding box center [101, 81] width 124 height 10
click at [48, 85] on h6 "Images" at bounding box center [101, 81] width 124 height 10
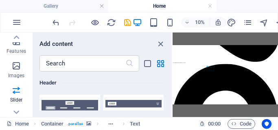
scroll to position [4860, 0]
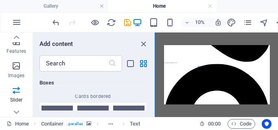
drag, startPoint x: 172, startPoint y: 83, endPoint x: 155, endPoint y: 85, distance: 16.4
click at [155, 85] on section "Favorites Elements Columns Content Boxes Accordion Tables Features Images Slide…" at bounding box center [139, 75] width 278 height 85
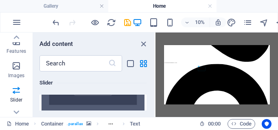
drag, startPoint x: 155, startPoint y: 86, endPoint x: 150, endPoint y: 84, distance: 5.7
click at [150, 84] on section "Favorites Elements Columns Content Boxes Accordion Tables Features Images Slide…" at bounding box center [139, 75] width 278 height 85
click at [196, 22] on h6 "10%" at bounding box center [199, 22] width 13 height 10
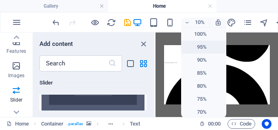
click at [196, 44] on h6 "95%" at bounding box center [196, 47] width 21 height 10
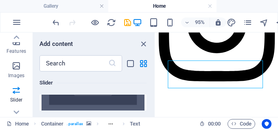
scroll to position [886, 0]
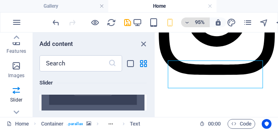
click at [189, 22] on icon "button" at bounding box center [187, 22] width 6 height 5
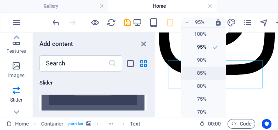
click at [203, 72] on h6 "85%" at bounding box center [196, 73] width 21 height 10
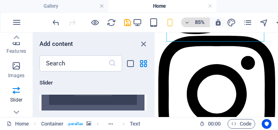
click at [186, 24] on icon "button" at bounding box center [187, 22] width 6 height 5
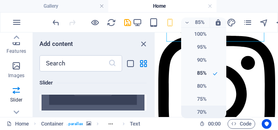
click at [202, 113] on h6 "70%" at bounding box center [196, 112] width 21 height 10
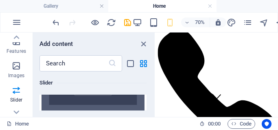
scroll to position [0, 0]
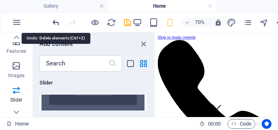
click at [56, 22] on icon "undo" at bounding box center [55, 22] width 9 height 9
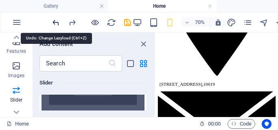
click at [56, 22] on icon "undo" at bounding box center [55, 22] width 9 height 9
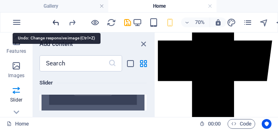
scroll to position [743, 0]
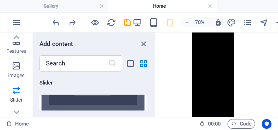
scroll to position [774, 0]
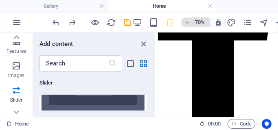
click at [191, 23] on span "70%" at bounding box center [195, 22] width 22 height 10
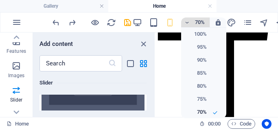
click at [191, 23] on div at bounding box center [139, 65] width 278 height 130
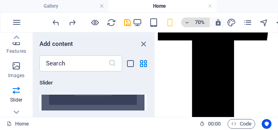
click at [188, 24] on icon "button" at bounding box center [187, 22] width 6 height 5
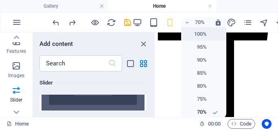
click at [195, 35] on h6 "100%" at bounding box center [196, 34] width 21 height 10
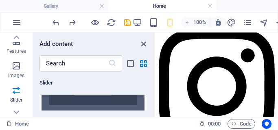
click at [142, 46] on icon "close panel" at bounding box center [143, 43] width 9 height 9
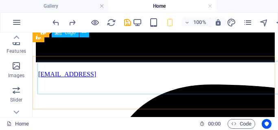
scroll to position [750, 0]
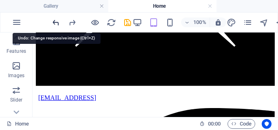
click at [56, 24] on icon "undo" at bounding box center [55, 22] width 9 height 9
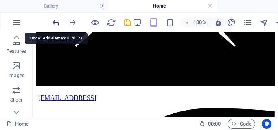
scroll to position [868, 0]
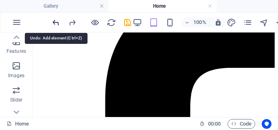
click at [56, 24] on icon "undo" at bounding box center [55, 22] width 9 height 9
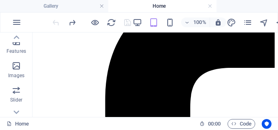
click at [56, 24] on div at bounding box center [91, 22] width 81 height 13
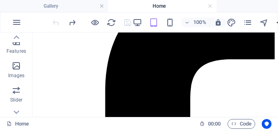
scroll to position [882, 0]
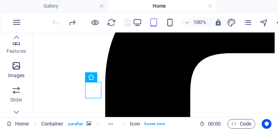
click at [20, 65] on icon "button" at bounding box center [16, 66] width 10 height 10
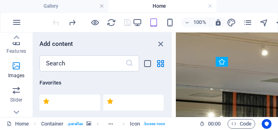
click at [9, 71] on span "Images" at bounding box center [16, 71] width 33 height 20
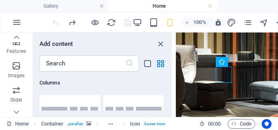
scroll to position [713, 0]
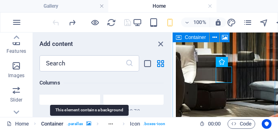
click at [88, 125] on icon "breadcrumb" at bounding box center [88, 124] width 5 height 4
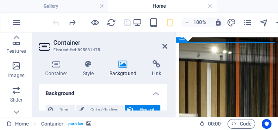
scroll to position [877, 0]
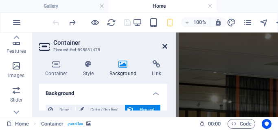
click at [166, 48] on icon at bounding box center [164, 46] width 5 height 7
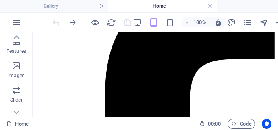
scroll to position [870, 0]
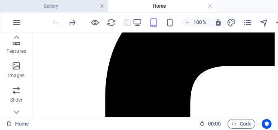
click at [102, 7] on link at bounding box center [101, 6] width 5 height 8
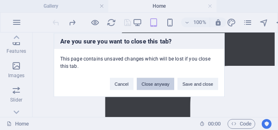
click at [155, 85] on button "Close anyway" at bounding box center [155, 84] width 37 height 12
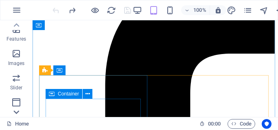
click at [16, 31] on icon at bounding box center [16, 25] width 11 height 11
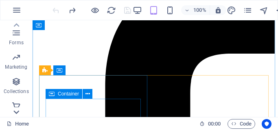
scroll to position [291, 0]
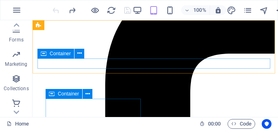
drag, startPoint x: 64, startPoint y: 87, endPoint x: 56, endPoint y: 64, distance: 24.3
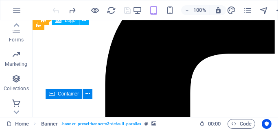
drag, startPoint x: 241, startPoint y: 42, endPoint x: 208, endPoint y: 40, distance: 33.4
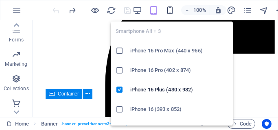
click at [166, 10] on icon "button" at bounding box center [169, 10] width 9 height 9
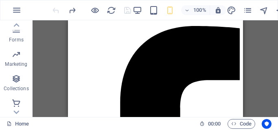
scroll to position [636, 0]
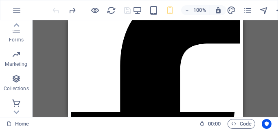
drag, startPoint x: 241, startPoint y: 28, endPoint x: 313, endPoint y: 61, distance: 79.4
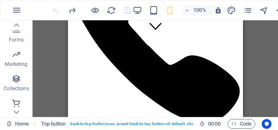
scroll to position [0, 0]
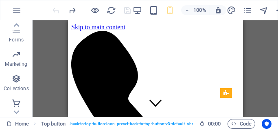
click at [262, 66] on div "H1 Banner Container Menu Bar Spacer Container Boxes Container Text Container H4…" at bounding box center [155, 68] width 245 height 97
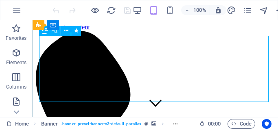
scroll to position [97, 0]
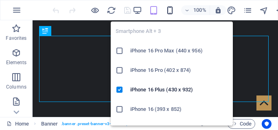
click at [168, 9] on icon "button" at bounding box center [169, 10] width 9 height 9
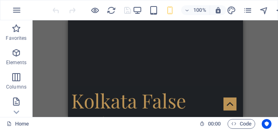
scroll to position [0, 0]
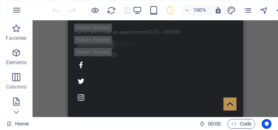
drag, startPoint x: 241, startPoint y: 27, endPoint x: 311, endPoint y: 38, distance: 70.5
click at [234, 123] on icon "button" at bounding box center [233, 123] width 5 height 5
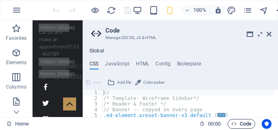
click at [231, 123] on icon "button" at bounding box center [233, 123] width 5 height 5
click at [235, 123] on icon "button" at bounding box center [233, 123] width 5 height 5
click at [269, 32] on icon at bounding box center [269, 34] width 5 height 7
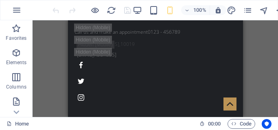
drag, startPoint x: 223, startPoint y: 123, endPoint x: 268, endPoint y: 89, distance: 56.1
click at [268, 88] on div "Drag here to replace the existing content. Press “Ctrl” if you want to create a…" at bounding box center [155, 68] width 245 height 97
click at [194, 10] on h6 "100%" at bounding box center [199, 10] width 13 height 10
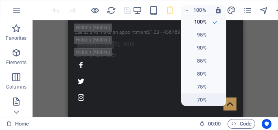
click at [193, 100] on h6 "70%" at bounding box center [196, 100] width 21 height 10
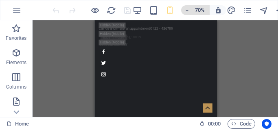
click at [187, 9] on icon "button" at bounding box center [187, 10] width 6 height 5
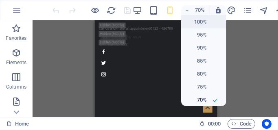
click at [196, 24] on h6 "100%" at bounding box center [196, 22] width 21 height 10
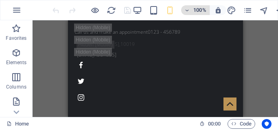
click at [192, 9] on span "100%" at bounding box center [195, 10] width 22 height 10
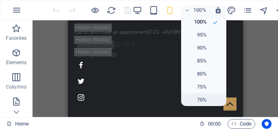
click at [192, 96] on h6 "70%" at bounding box center [196, 100] width 21 height 10
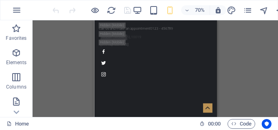
click at [255, 27] on div "Drag here to replace the existing content. Press “Ctrl” if you want to create a…" at bounding box center [155, 68] width 245 height 97
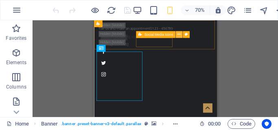
click at [177, 36] on icon at bounding box center [178, 35] width 3 height 6
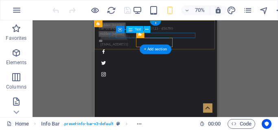
click at [230, 51] on div "[EMAIL_ADDRESS]" at bounding box center [179, 54] width 153 height 7
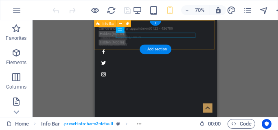
click at [247, 44] on div "Call us and make an appointment 0123 - 456789 [STREET_ADDRESS] [EMAIL_ADDRESS]" at bounding box center [181, 63] width 175 height 87
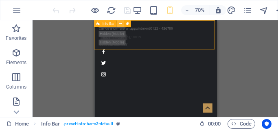
click at [120, 23] on icon at bounding box center [120, 24] width 3 height 6
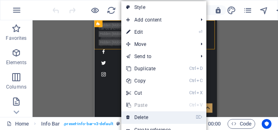
click at [134, 114] on link "⌦ Delete" at bounding box center [148, 118] width 55 height 12
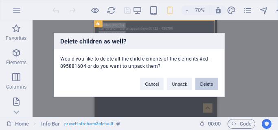
click at [209, 85] on button "Delete" at bounding box center [206, 84] width 23 height 12
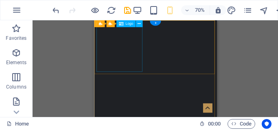
click at [122, 50] on div "H1 Banner Container Menu Bar Banner Logo Banner Menu Bar Info Bar HTML Containe…" at bounding box center [155, 68] width 245 height 97
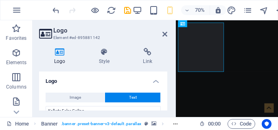
click at [166, 77] on div "Logo Image Text Drag files here, click to choose files or select files from Fil…" at bounding box center [103, 91] width 128 height 39
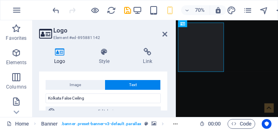
scroll to position [24, 0]
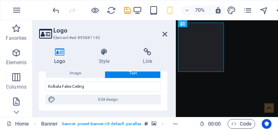
click at [128, 98] on span "Edit design" at bounding box center [108, 100] width 101 height 10
click at [128, 98] on div "Home Favorites Elements Columns Content Boxes Accordion Tables Features Images …" at bounding box center [139, 68] width 278 height 97
select select "rem"
select select "300"
select select "px"
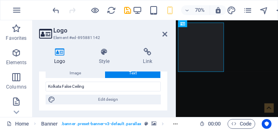
select select "rem"
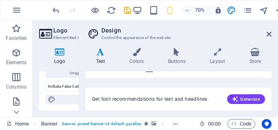
scroll to position [87, 0]
click at [273, 74] on div "Variants Text Colors Buttons Layout Store Text Standard Bold Links Font color F…" at bounding box center [178, 80] width 199 height 76
click at [166, 77] on input "3" at bounding box center [204, 74] width 119 height 10
click at [237, 54] on h4 "Layout" at bounding box center [218, 56] width 39 height 17
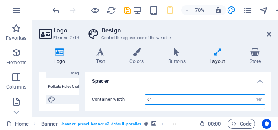
click at [187, 101] on input "61" at bounding box center [204, 100] width 119 height 10
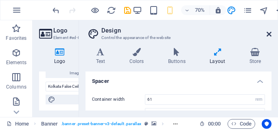
click at [267, 33] on icon at bounding box center [269, 34] width 5 height 7
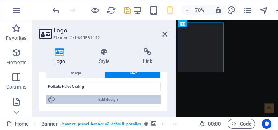
click at [107, 103] on span "Edit design" at bounding box center [108, 100] width 101 height 10
select select "rem"
select select "300"
select select "px"
select select "rem"
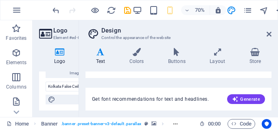
drag, startPoint x: 204, startPoint y: 22, endPoint x: 167, endPoint y: 21, distance: 37.1
click at [167, 21] on header "Design Control the appearance of the website" at bounding box center [179, 30] width 184 height 21
click at [274, 74] on div "Variants Text Colors Buttons Layout Store Text Standard Bold Links Font color F…" at bounding box center [178, 80] width 199 height 76
click at [219, 60] on h4 "Layout" at bounding box center [218, 56] width 39 height 17
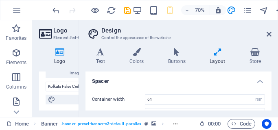
click at [219, 60] on h4 "Layout" at bounding box center [218, 56] width 39 height 17
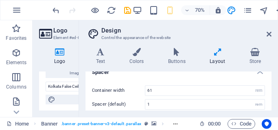
click at [269, 87] on div "Container width 61 rem px Spacer (default) 1 rem Vertical padding 4 rem" at bounding box center [178, 104] width 189 height 55
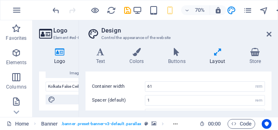
click at [269, 87] on div "Container width 61 rem px Spacer (default) 1 rem Vertical padding 4 rem" at bounding box center [178, 100] width 189 height 55
drag, startPoint x: 269, startPoint y: 87, endPoint x: 274, endPoint y: 94, distance: 8.1
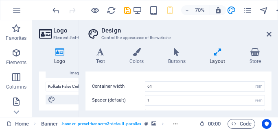
click at [274, 94] on div "Variants Text Colors Buttons Layout Store Text Standard Bold Links Font color F…" at bounding box center [178, 80] width 199 height 76
drag, startPoint x: 274, startPoint y: 94, endPoint x: 273, endPoint y: 86, distance: 7.8
click at [273, 86] on div "Variants Text Colors Buttons Layout Store Text Standard Bold Links Font color F…" at bounding box center [178, 80] width 199 height 76
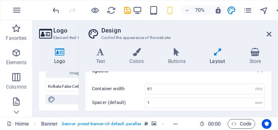
scroll to position [4, 0]
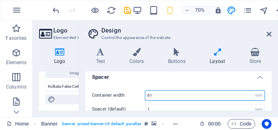
click at [208, 93] on input "61" at bounding box center [204, 96] width 119 height 10
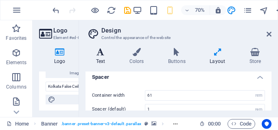
click at [102, 55] on icon at bounding box center [100, 52] width 30 height 8
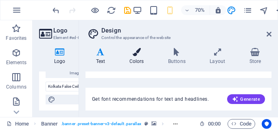
click at [143, 50] on icon at bounding box center [136, 52] width 35 height 8
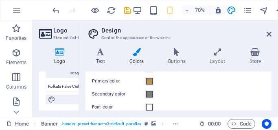
scroll to position [32, 0]
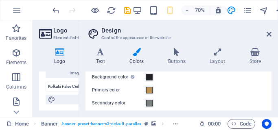
click at [278, 87] on div "Variants Text Colors Buttons Layout Store Text Standard Bold Links Font color F…" at bounding box center [178, 80] width 199 height 76
click at [182, 58] on h4 "Buttons" at bounding box center [178, 56] width 42 height 17
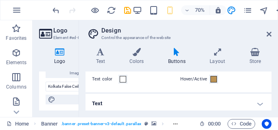
scroll to position [41, 0]
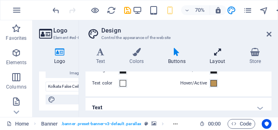
click at [214, 61] on h4 "Layout" at bounding box center [218, 56] width 39 height 17
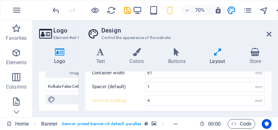
scroll to position [19, 0]
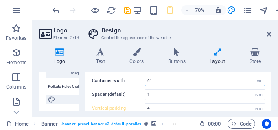
click at [217, 85] on input "61" at bounding box center [204, 81] width 119 height 10
type input "6"
type input "1"
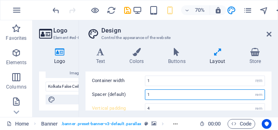
click at [226, 91] on input "1" at bounding box center [204, 95] width 119 height 10
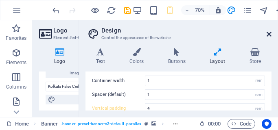
click at [269, 36] on icon at bounding box center [269, 34] width 5 height 7
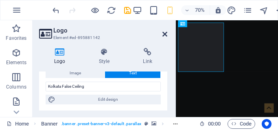
click at [164, 34] on icon at bounding box center [164, 34] width 5 height 7
